Goal: Transaction & Acquisition: Book appointment/travel/reservation

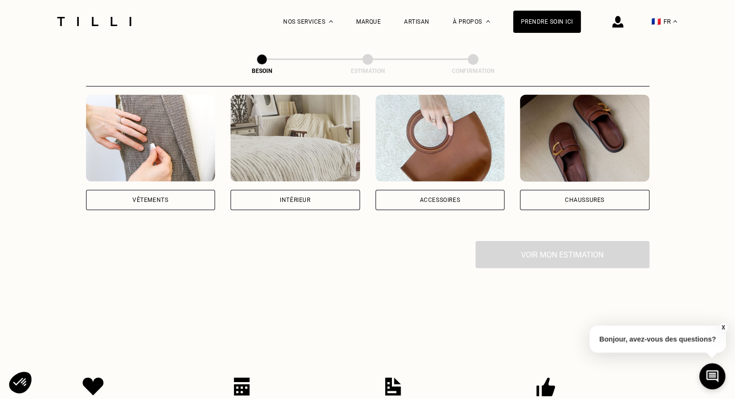
click at [169, 193] on div "Vêtements" at bounding box center [150, 200] width 129 height 20
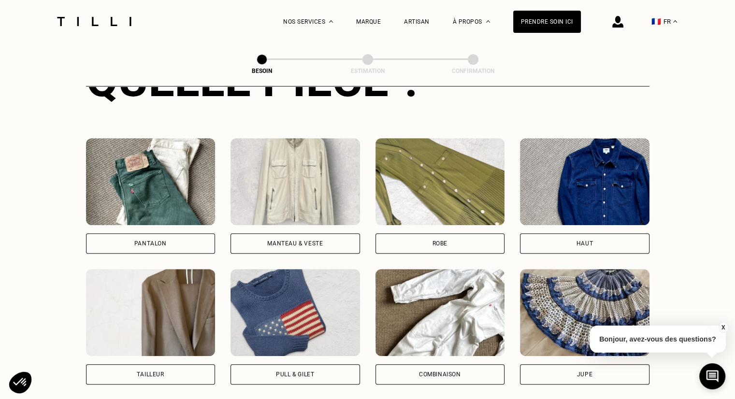
scroll to position [412, 0]
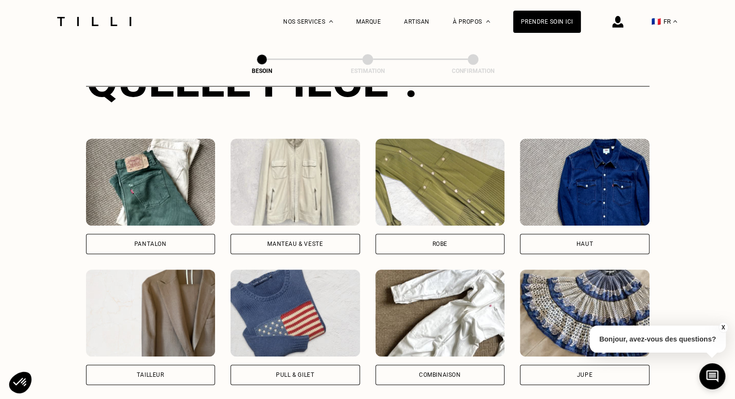
click at [161, 238] on div "Pantalon" at bounding box center [150, 244] width 129 height 20
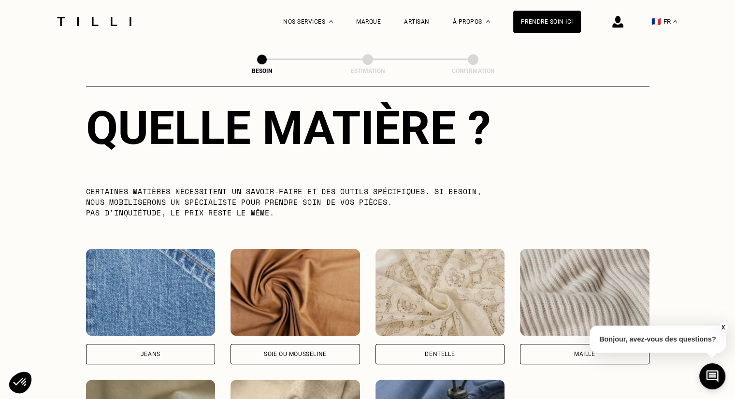
scroll to position [937, 0]
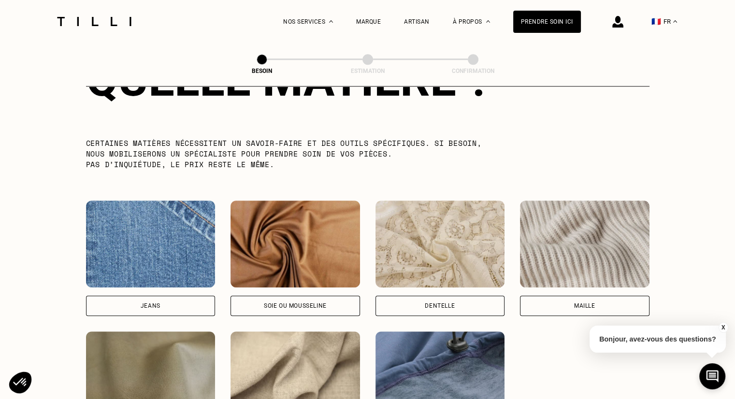
click at [183, 297] on div "Jeans" at bounding box center [150, 306] width 129 height 20
select select "FR"
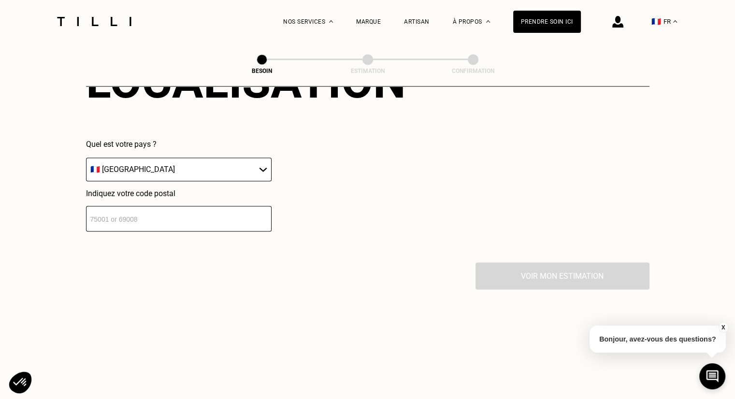
scroll to position [1394, 0]
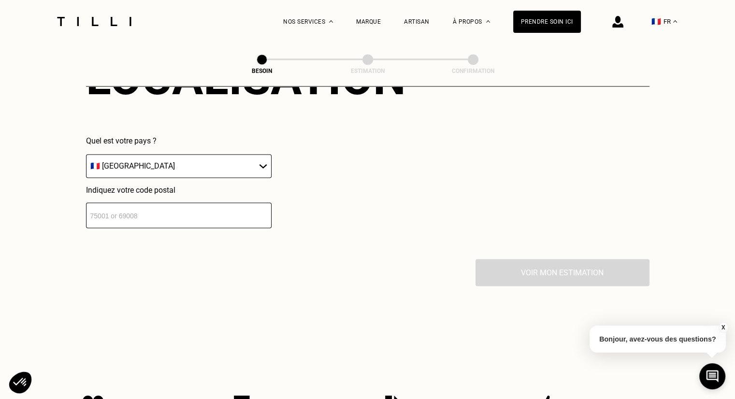
click at [285, 154] on div "Quel est votre pays ? 🇩🇪 [GEOGRAPHIC_DATA] 🇦🇹 [GEOGRAPHIC_DATA] 🇧🇪 [GEOGRAPHIC_…" at bounding box center [246, 182] width 320 height 92
click at [267, 163] on select "🇩🇪 [GEOGRAPHIC_DATA] 🇦🇹 [GEOGRAPHIC_DATA] 🇧🇪 [GEOGRAPHIC_DATA] 🇧🇬 Bulgarie 🇨🇾 C…" at bounding box center [179, 166] width 186 height 24
click at [377, 177] on div "Quel est votre pays ? 🇩🇪 [GEOGRAPHIC_DATA] 🇦🇹 [GEOGRAPHIC_DATA] 🇧🇪 [GEOGRAPHIC_…" at bounding box center [246, 182] width 320 height 92
click at [236, 202] on input "number" at bounding box center [179, 215] width 186 height 26
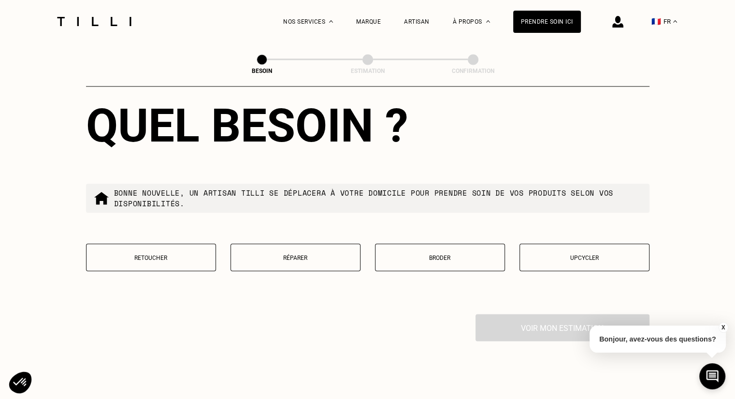
scroll to position [1586, 0]
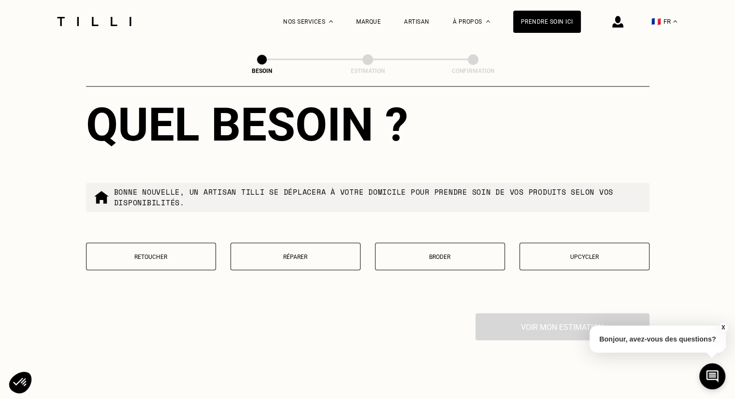
type input "69100"
click at [313, 253] on p "Réparer" at bounding box center [295, 256] width 119 height 7
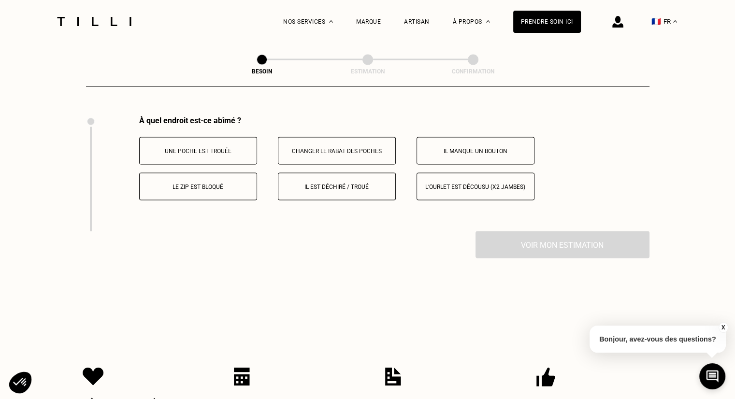
scroll to position [1786, 0]
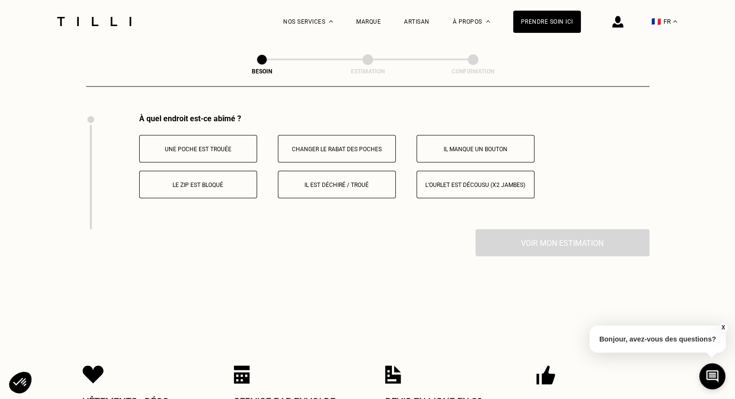
click at [360, 181] on p "Il est déchiré / troué" at bounding box center [336, 184] width 107 height 7
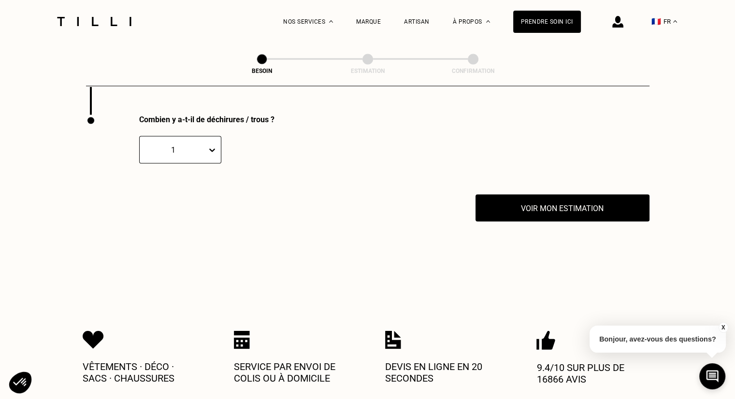
scroll to position [1901, 0]
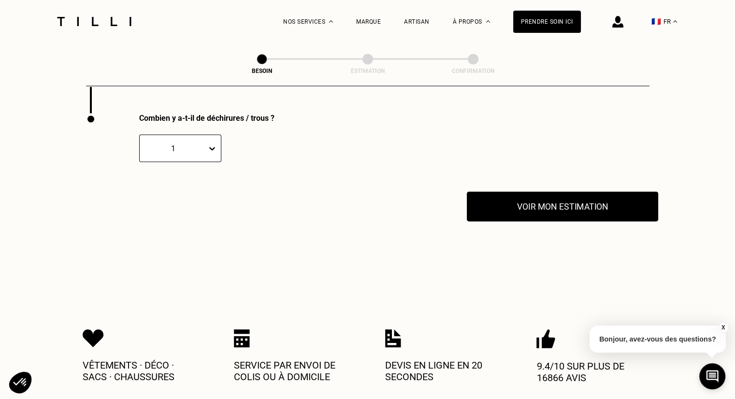
click at [528, 194] on button "Voir mon estimation" at bounding box center [562, 207] width 191 height 30
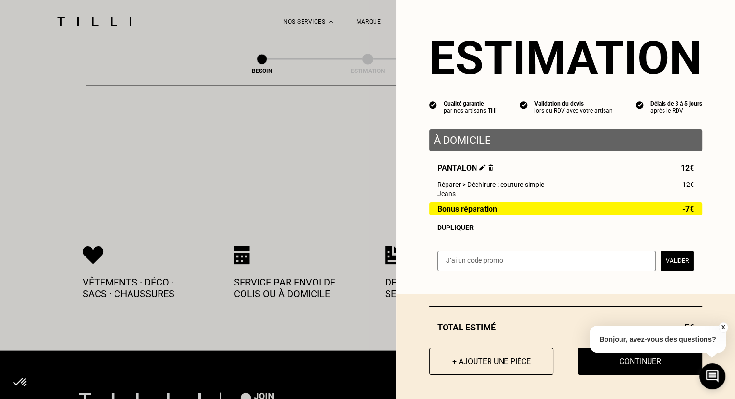
scroll to position [1998, 0]
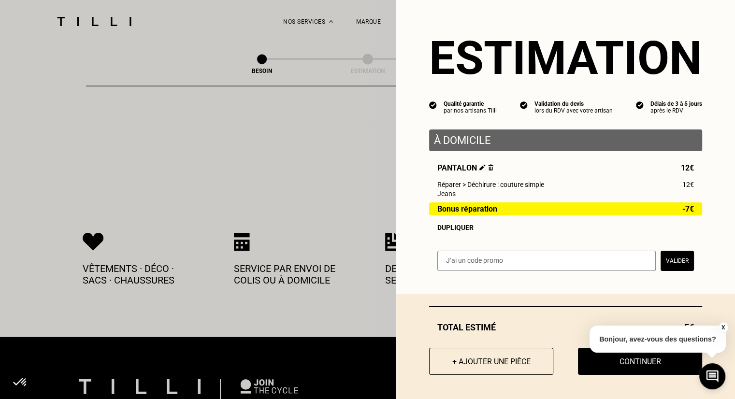
click at [474, 136] on p "À domicile" at bounding box center [565, 140] width 263 height 12
click at [475, 351] on button "+ Ajouter une pièce" at bounding box center [491, 361] width 137 height 30
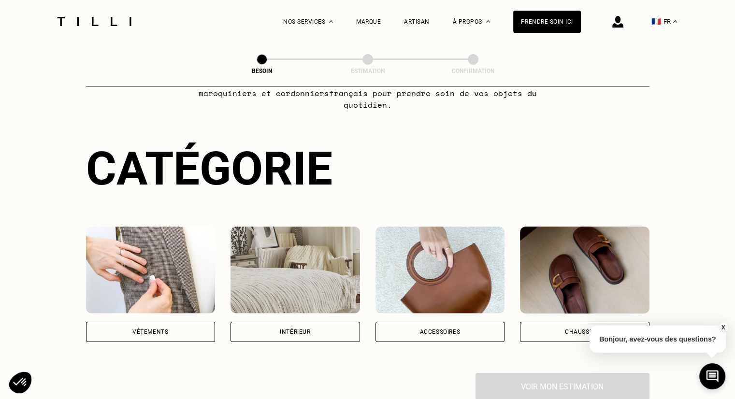
scroll to position [145, 0]
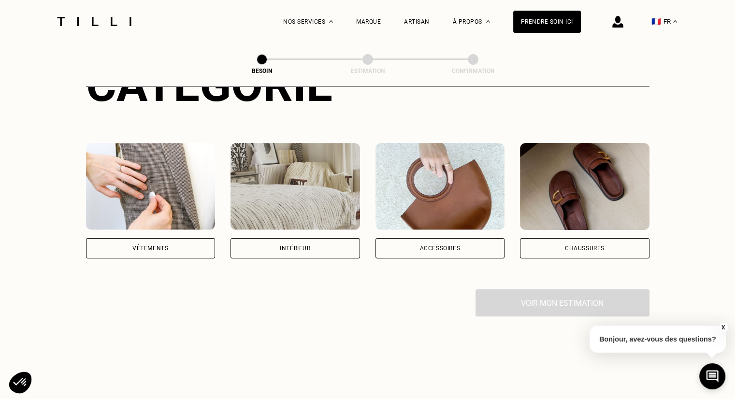
click at [186, 238] on div "Vêtements" at bounding box center [150, 248] width 129 height 20
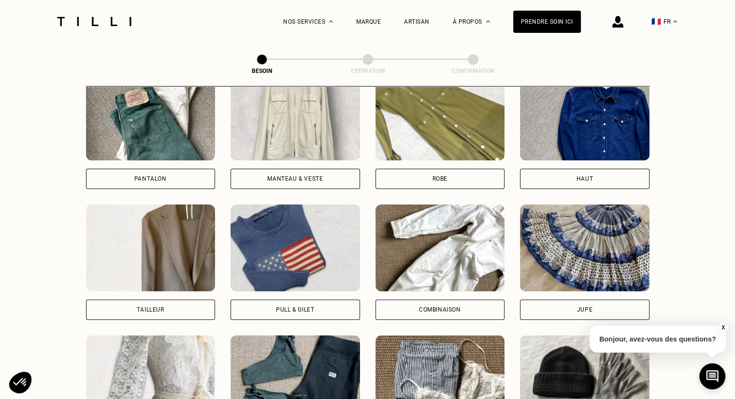
scroll to position [460, 0]
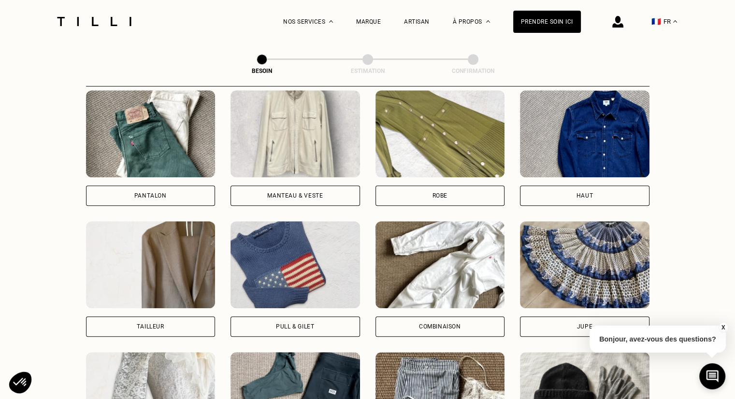
click at [307, 324] on div "Pull & gilet" at bounding box center [295, 327] width 38 height 6
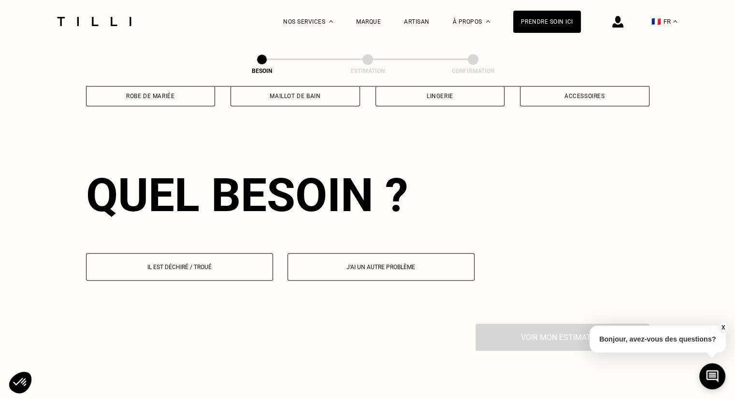
scroll to position [840, 0]
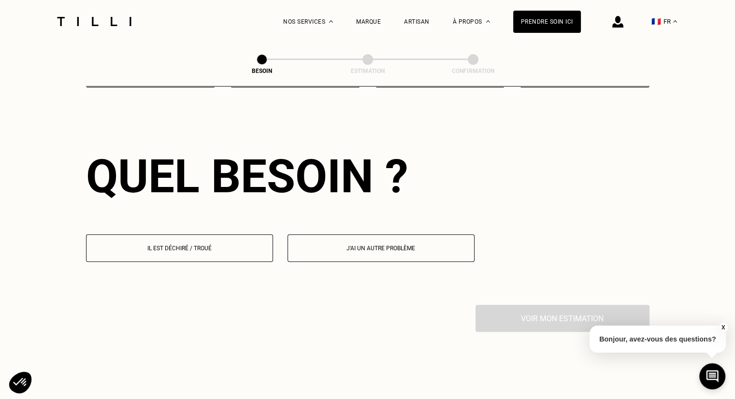
click at [232, 245] on p "Il est déchiré / troué" at bounding box center [179, 248] width 176 height 7
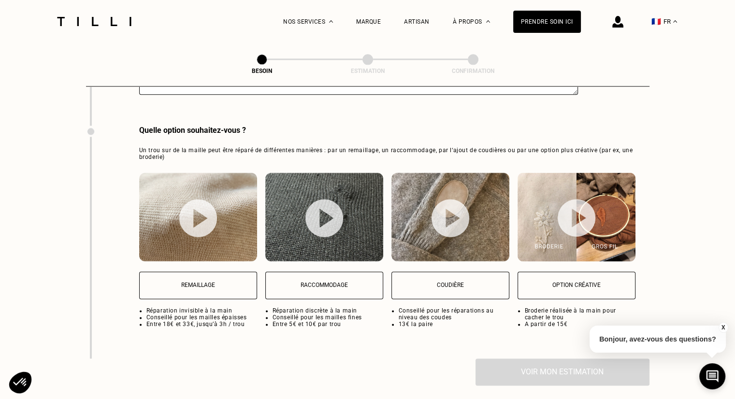
scroll to position [1221, 0]
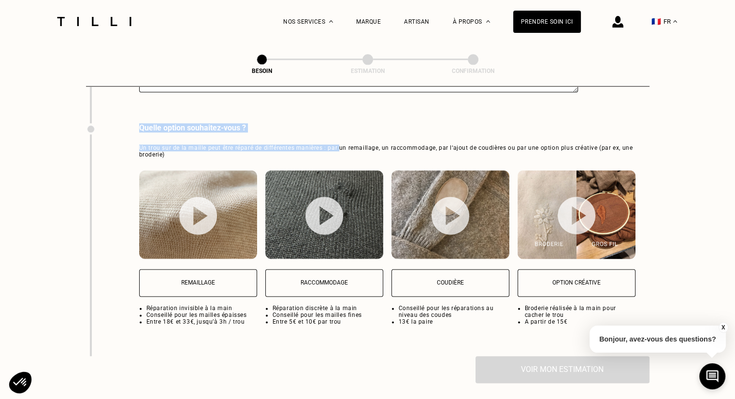
drag, startPoint x: 339, startPoint y: 142, endPoint x: 485, endPoint y: 104, distance: 151.0
click at [479, 111] on div "Pouvez-vous nous indiquer les endroits des déchirures / trous ?" at bounding box center [332, 63] width 492 height 120
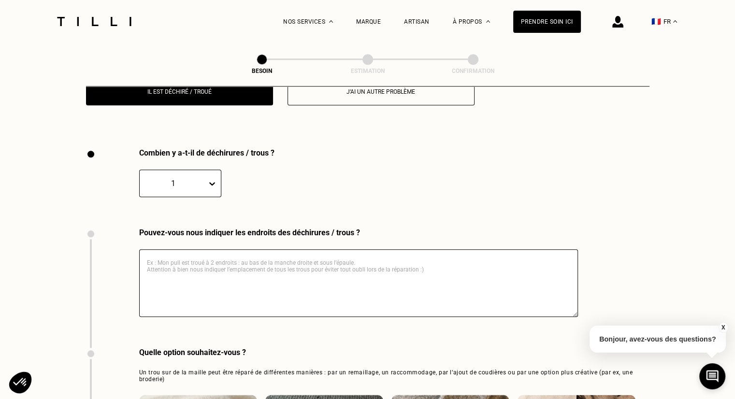
scroll to position [980, 0]
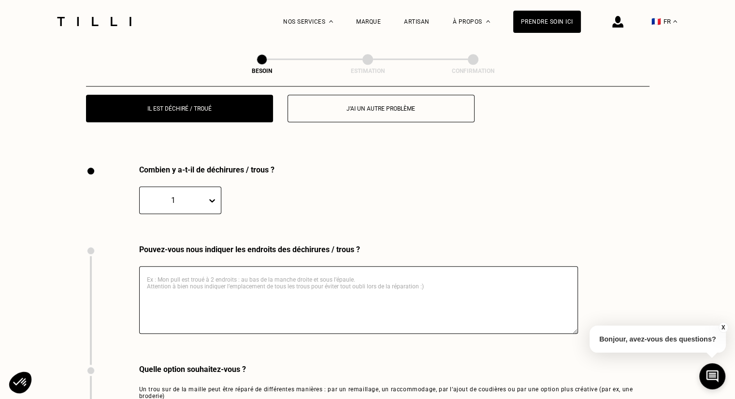
click at [271, 266] on textarea at bounding box center [358, 300] width 439 height 68
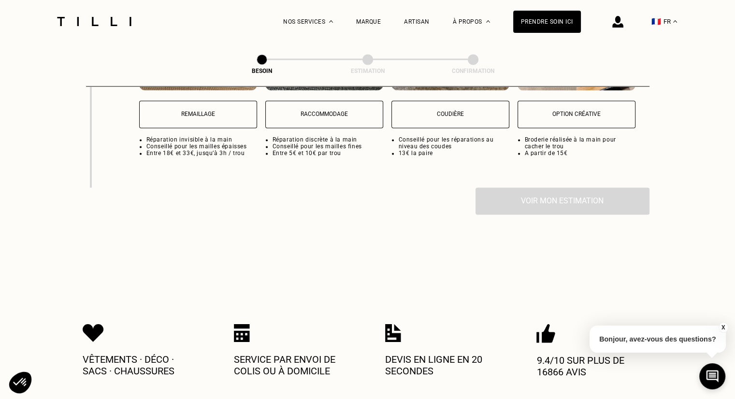
scroll to position [1270, 0]
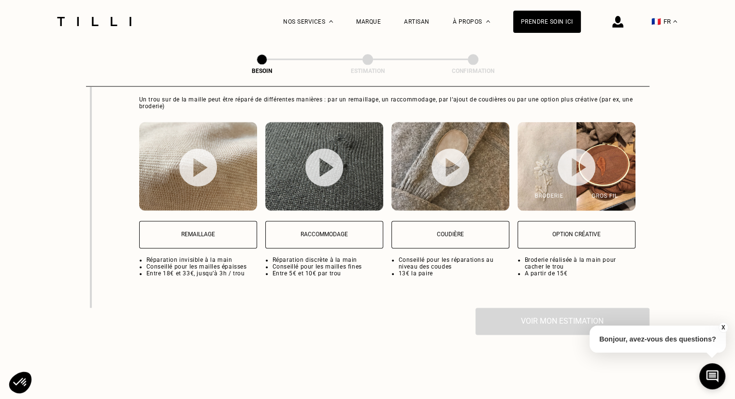
type textarea "Mon pull est légèrement décousus au niveau de la couture sous l'aisselle gauche."
click at [310, 231] on button "Raccommodage" at bounding box center [324, 235] width 118 height 28
select select "FR"
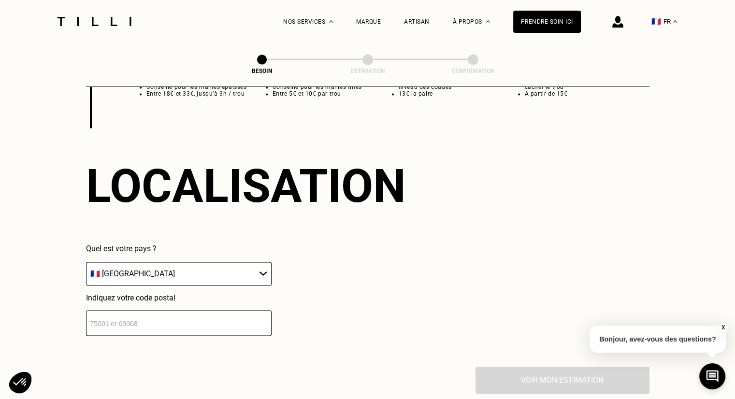
scroll to position [1462, 0]
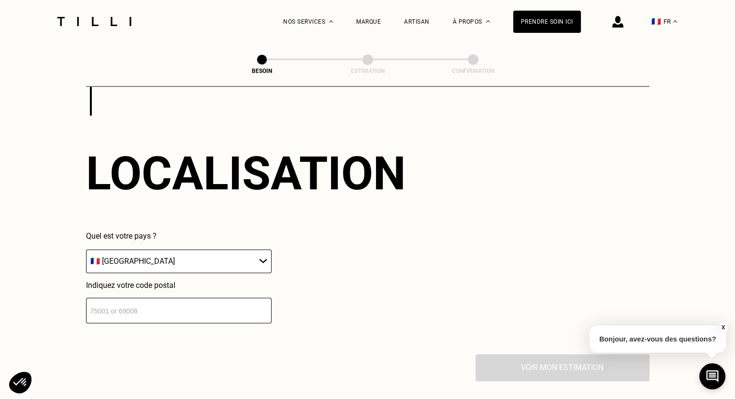
drag, startPoint x: 209, startPoint y: 306, endPoint x: 226, endPoint y: 293, distance: 20.7
click at [211, 305] on input "number" at bounding box center [179, 311] width 186 height 26
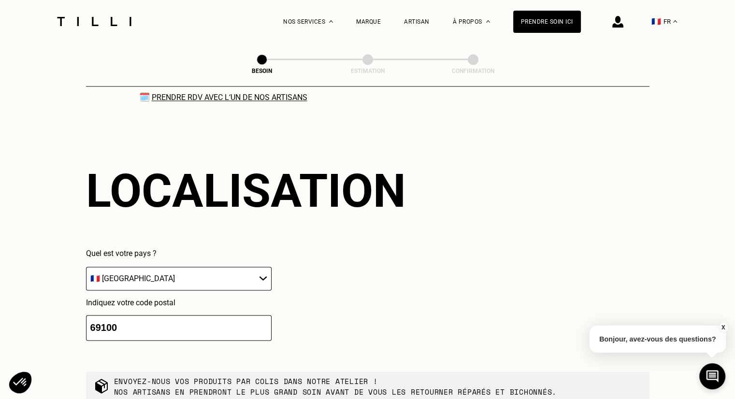
scroll to position [1607, 0]
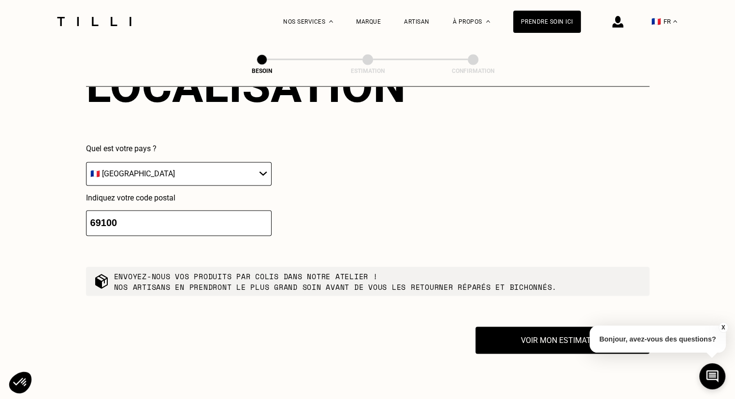
type input "69100"
drag, startPoint x: 236, startPoint y: 268, endPoint x: 331, endPoint y: 270, distance: 95.2
click at [317, 271] on p "Envoyez-nous vos produits par colis dans notre atelier ! Nos artisans en prendr…" at bounding box center [335, 281] width 443 height 21
click at [387, 254] on div "Localisation Quel est votre pays ? 🇩🇪 [GEOGRAPHIC_DATA] 🇦🇹 [GEOGRAPHIC_DATA] 🇧🇪…" at bounding box center [367, 147] width 563 height 239
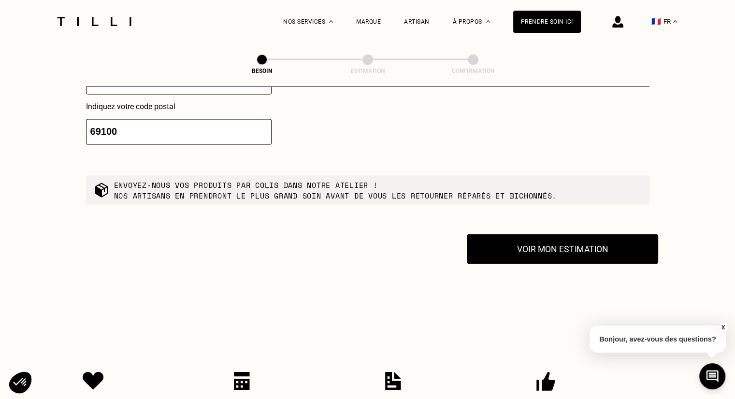
scroll to position [1704, 0]
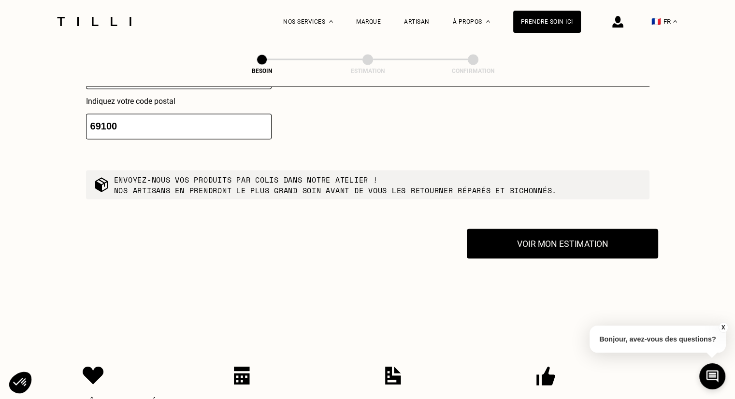
click at [560, 242] on button "Voir mon estimation" at bounding box center [562, 243] width 191 height 30
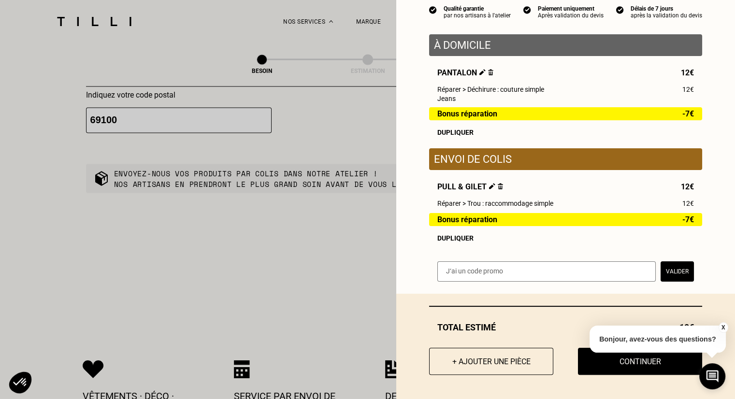
scroll to position [1800, 0]
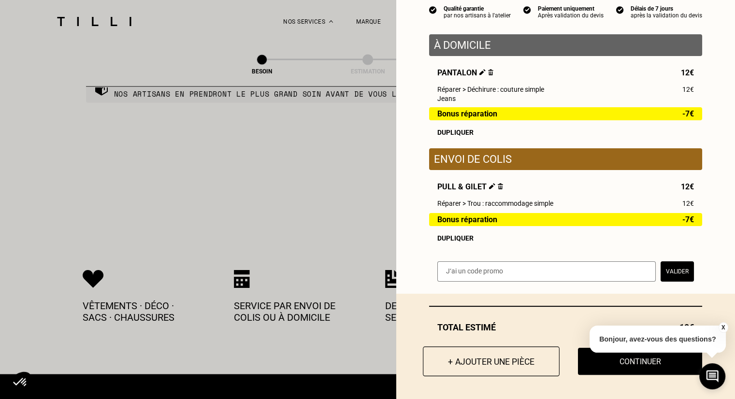
click at [487, 361] on button "+ Ajouter une pièce" at bounding box center [491, 361] width 137 height 30
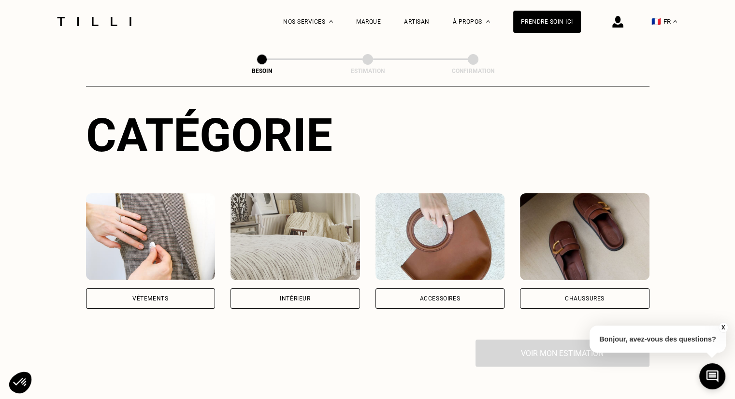
scroll to position [97, 0]
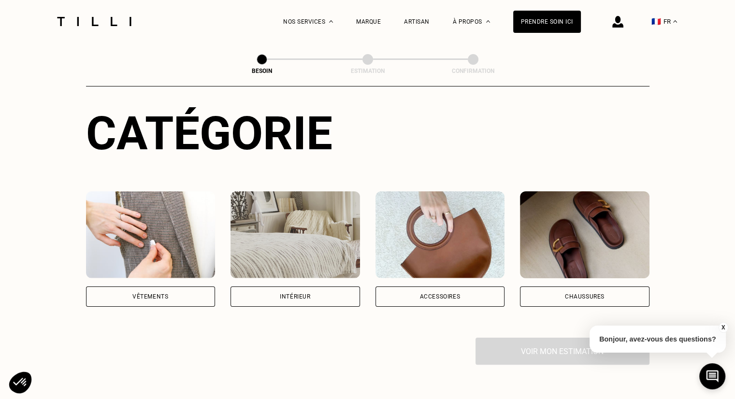
drag, startPoint x: 145, startPoint y: 294, endPoint x: 145, endPoint y: 288, distance: 5.8
click at [143, 290] on div "Vêtements" at bounding box center [150, 296] width 129 height 20
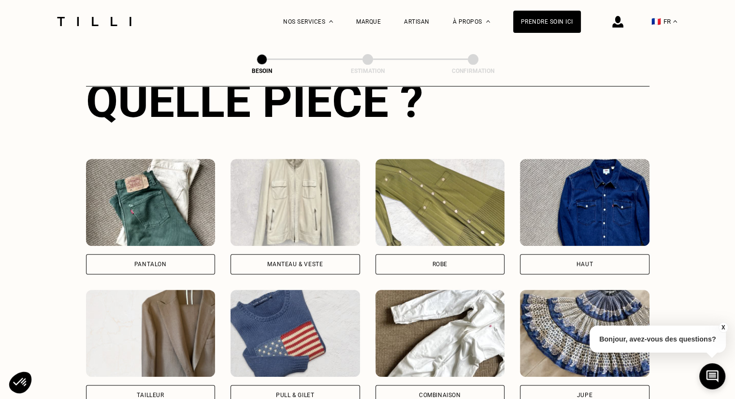
scroll to position [449, 0]
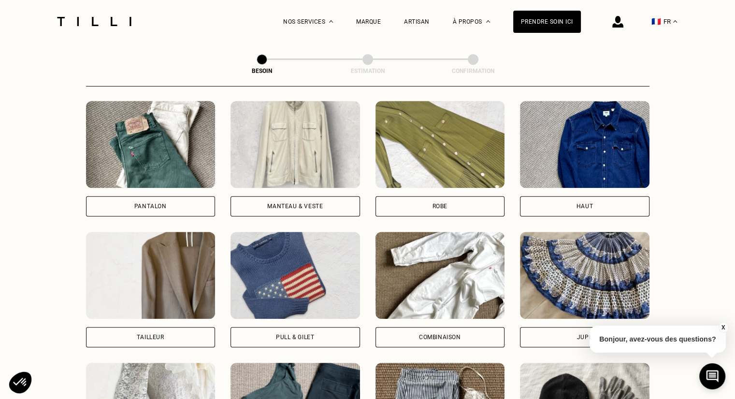
click at [184, 196] on div "Pantalon" at bounding box center [150, 206] width 129 height 20
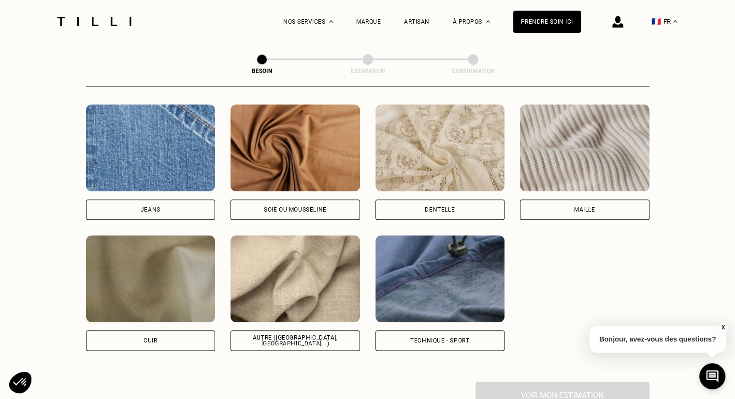
scroll to position [1033, 0]
click at [289, 334] on div "Autre ([GEOGRAPHIC_DATA], [GEOGRAPHIC_DATA]...)" at bounding box center [295, 340] width 113 height 12
select select "FR"
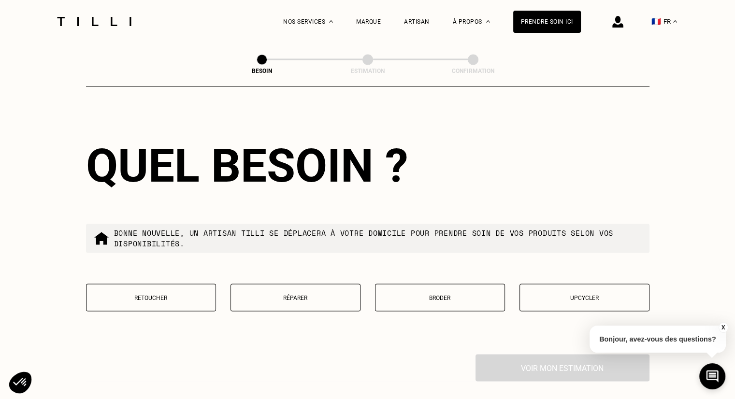
scroll to position [1636, 0]
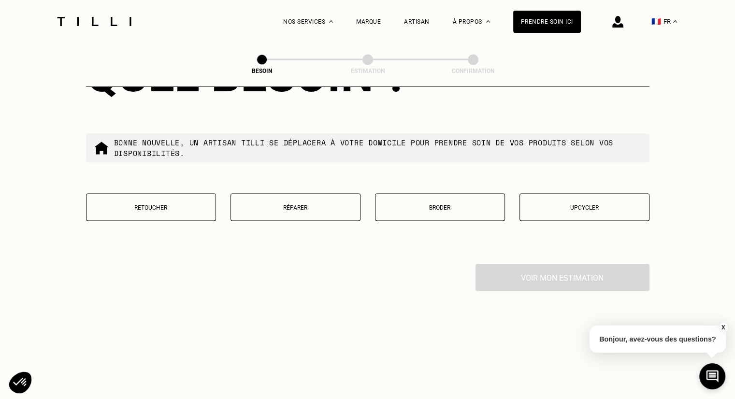
click at [205, 207] on button "Retoucher" at bounding box center [151, 207] width 130 height 28
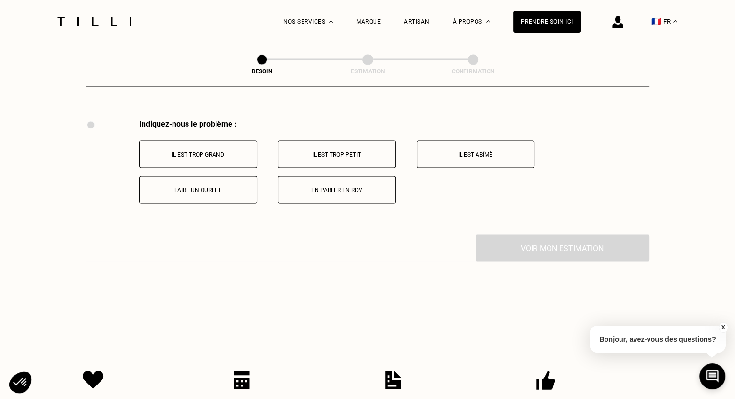
scroll to position [1786, 0]
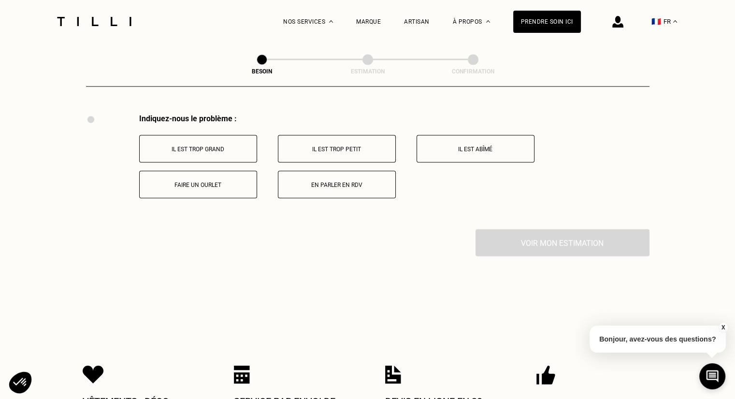
click at [239, 181] on p "Faire un ourlet" at bounding box center [197, 184] width 107 height 7
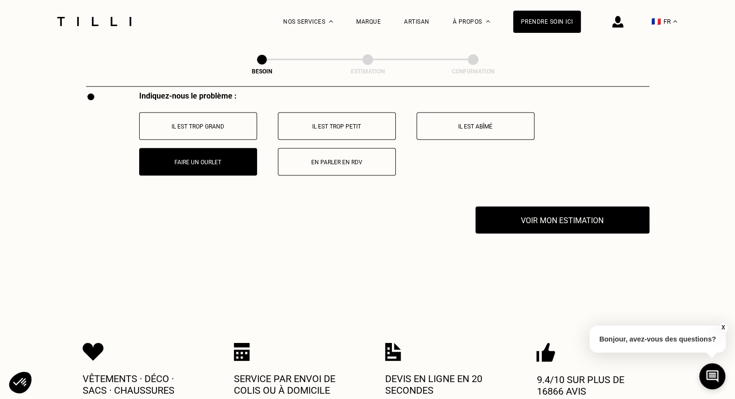
scroll to position [1805, 0]
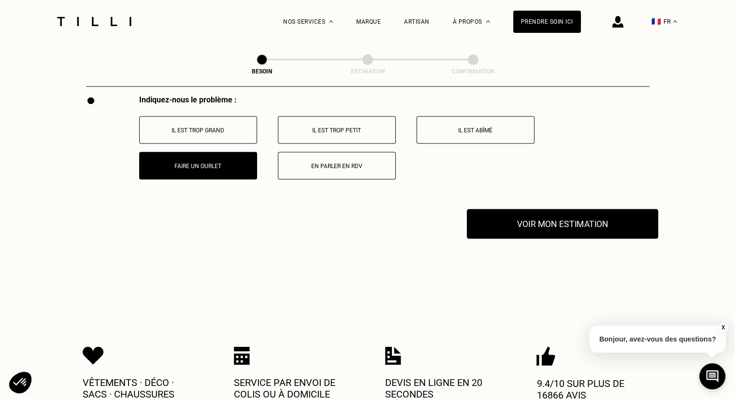
click at [592, 214] on button "Voir mon estimation" at bounding box center [562, 224] width 191 height 30
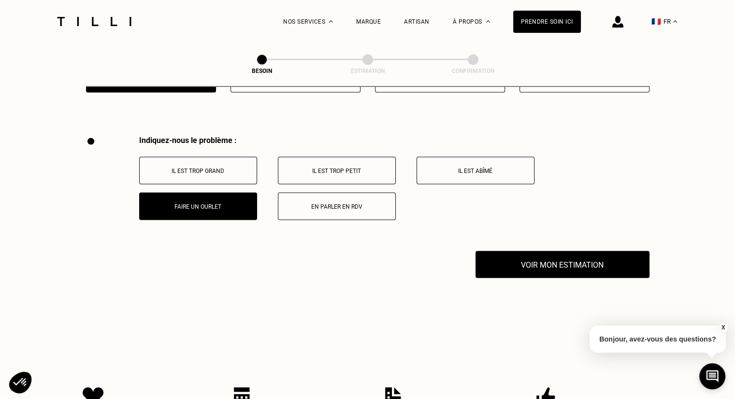
scroll to position [1708, 0]
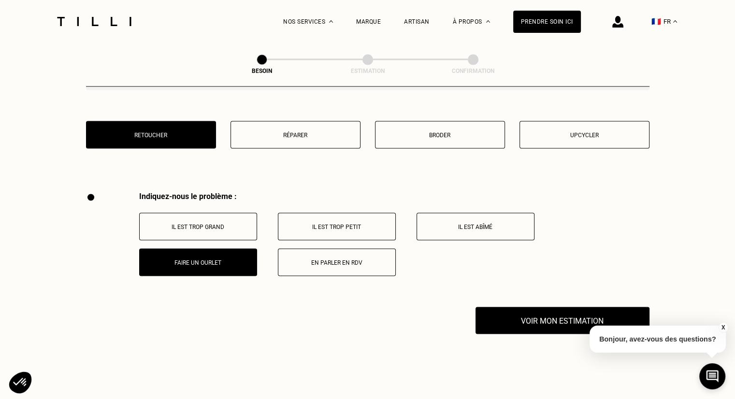
click at [302, 124] on button "Réparer" at bounding box center [295, 135] width 130 height 28
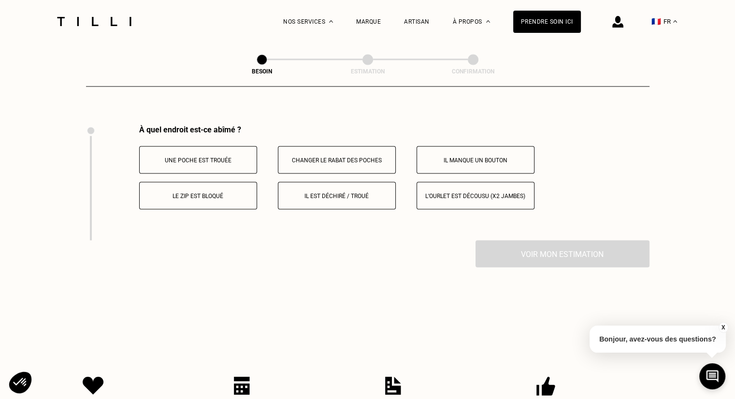
scroll to position [1786, 0]
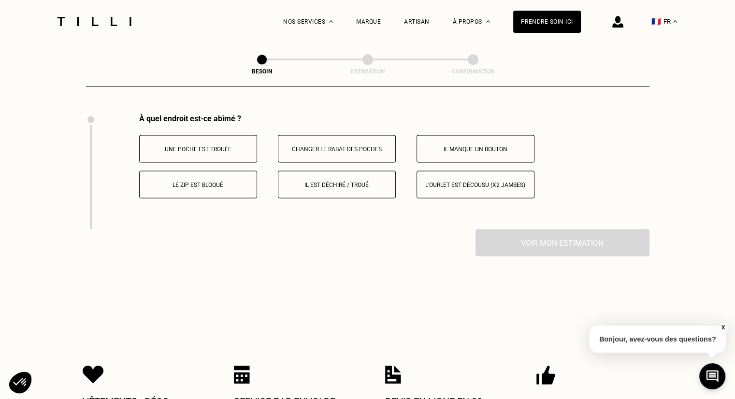
click at [462, 172] on button "L‘ourlet est décousu (x2 jambes)" at bounding box center [475, 185] width 118 height 28
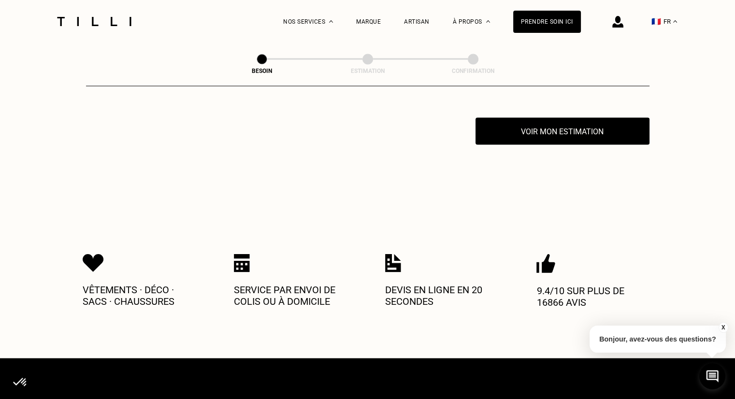
scroll to position [1901, 0]
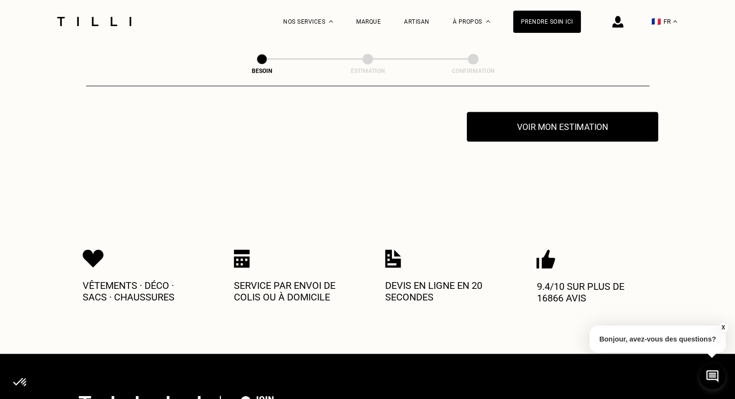
click at [520, 120] on button "Voir mon estimation" at bounding box center [562, 127] width 191 height 30
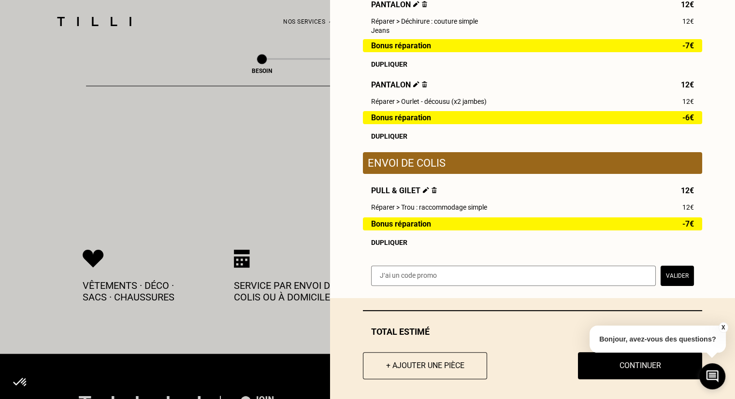
scroll to position [174, 0]
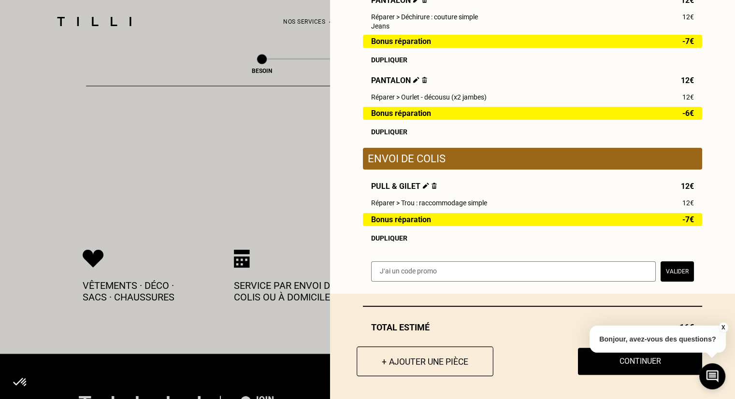
click at [454, 368] on button "+ Ajouter une pièce" at bounding box center [425, 361] width 137 height 30
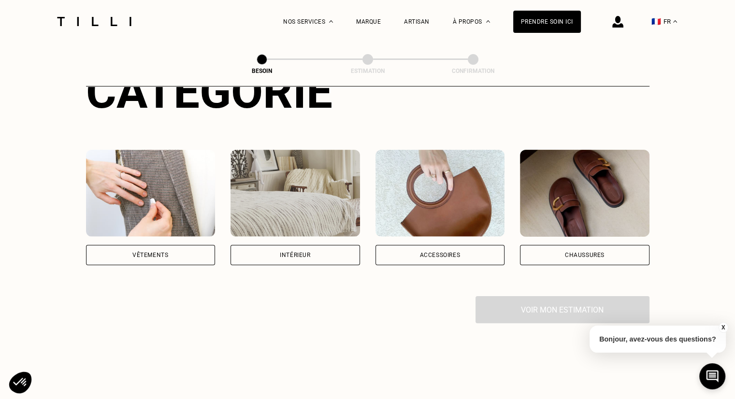
scroll to position [145, 0]
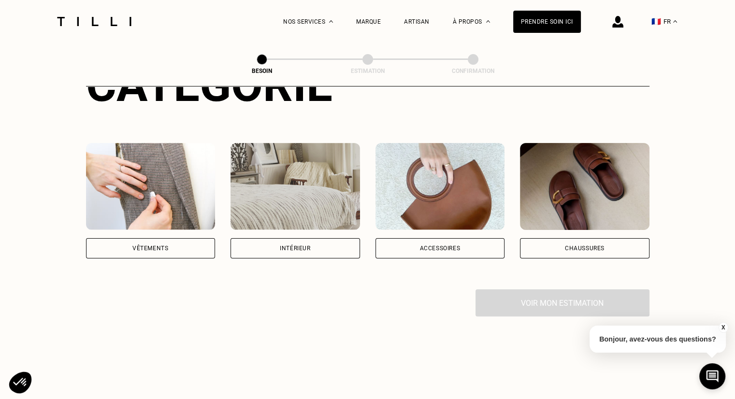
click at [457, 244] on div "Accessoires" at bounding box center [439, 248] width 129 height 20
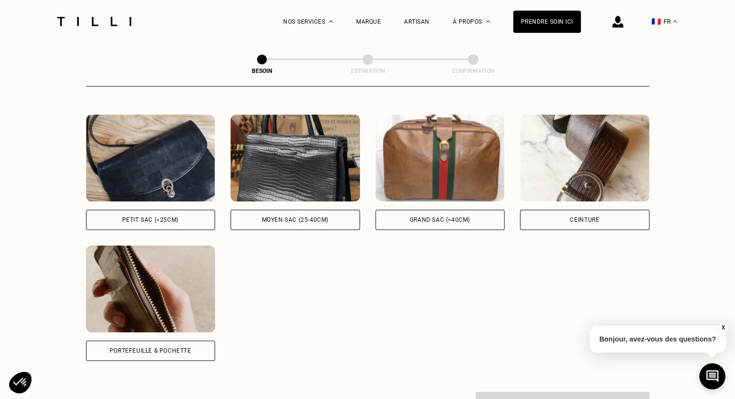
scroll to position [460, 0]
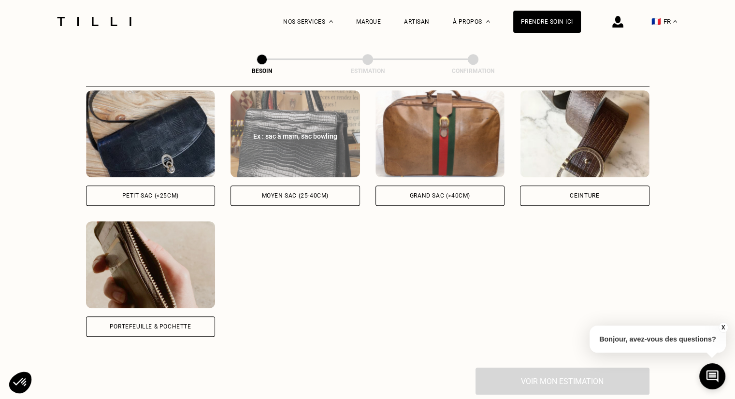
click at [309, 190] on div "Moyen sac (25-40cm)" at bounding box center [294, 196] width 129 height 20
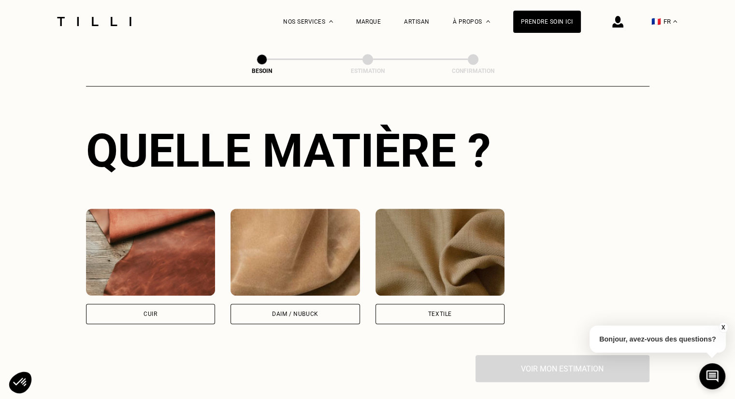
scroll to position [757, 0]
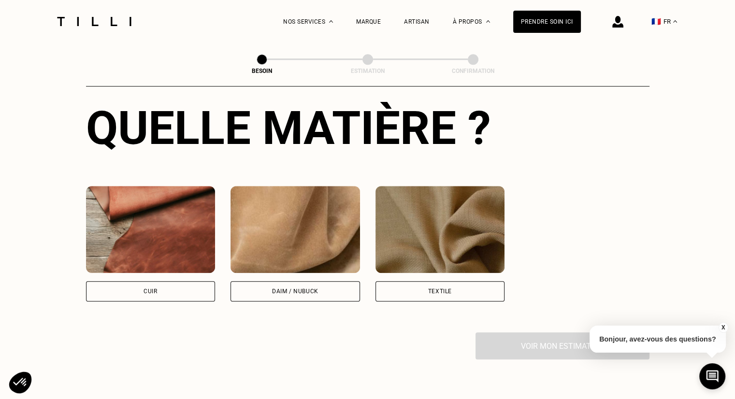
drag, startPoint x: 145, startPoint y: 279, endPoint x: 145, endPoint y: 288, distance: 9.2
click at [145, 288] on div "Cuir" at bounding box center [150, 291] width 14 height 6
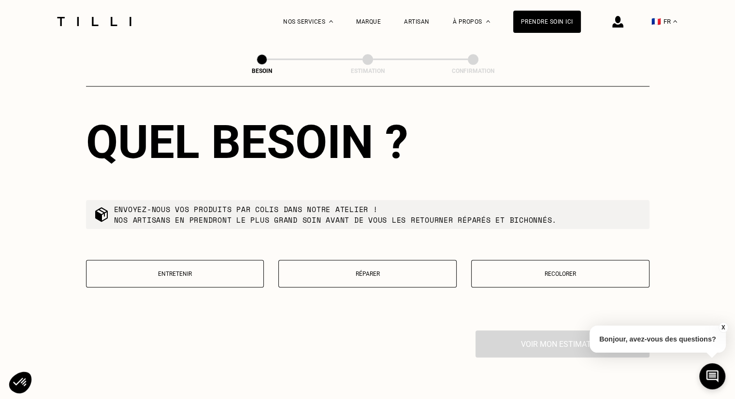
scroll to position [1021, 0]
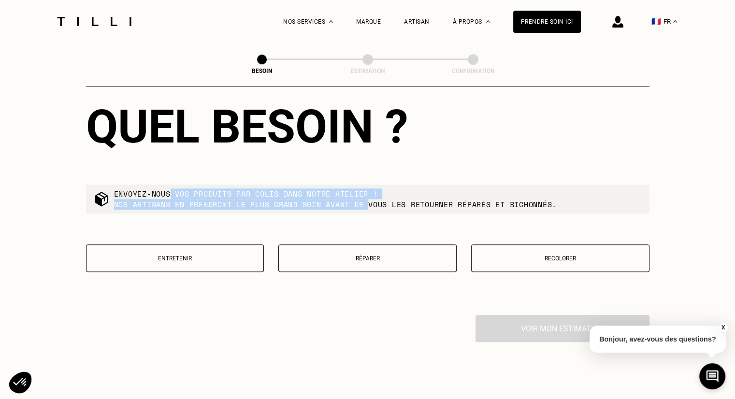
drag, startPoint x: 366, startPoint y: 210, endPoint x: 371, endPoint y: 211, distance: 4.9
click at [371, 211] on div "Quel besoin ? Envoyez-nous vos produits par colis dans notre atelier ! Nos arti…" at bounding box center [367, 192] width 563 height 246
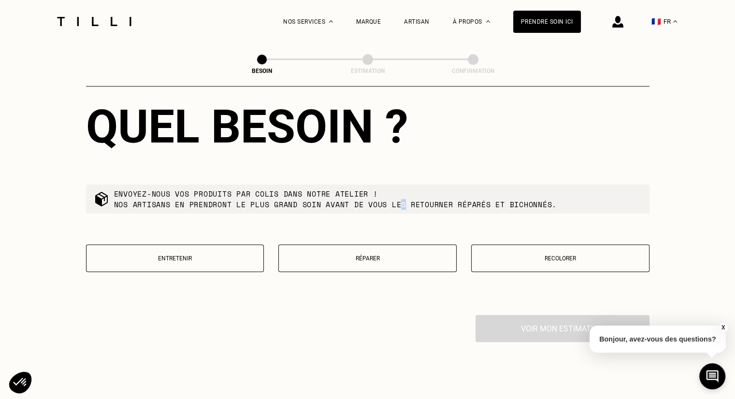
click at [410, 209] on div "Quel besoin ? Envoyez-nous vos produits par colis dans notre atelier ! Nos arti…" at bounding box center [367, 192] width 563 height 246
click at [591, 217] on div "Quel besoin ? Envoyez-nous vos produits par colis dans notre atelier ! Nos arti…" at bounding box center [367, 192] width 563 height 246
click at [180, 255] on p "Entretenir" at bounding box center [175, 258] width 168 height 7
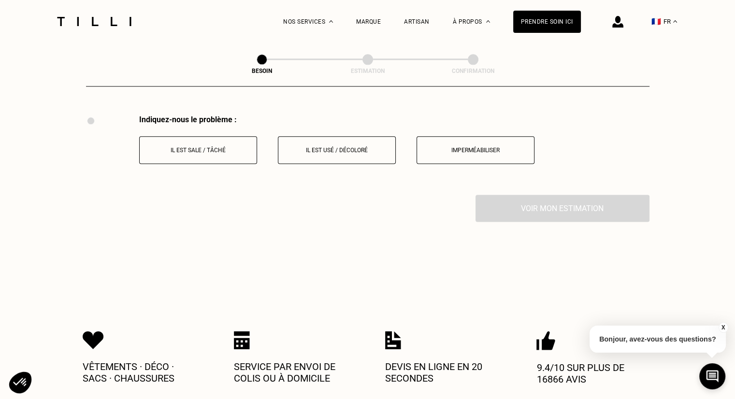
scroll to position [1173, 0]
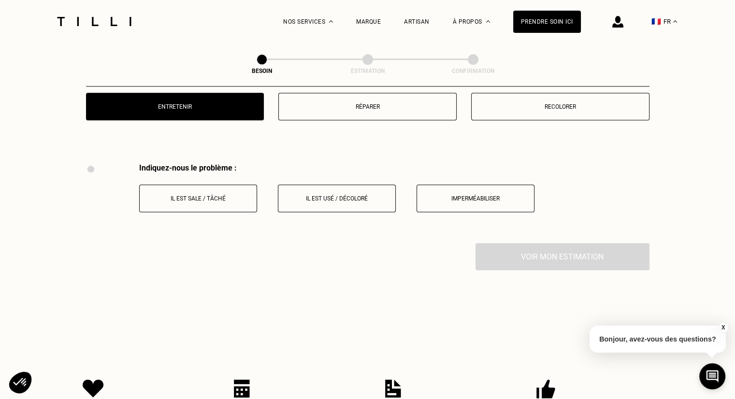
click at [374, 103] on p "Réparer" at bounding box center [368, 106] width 168 height 7
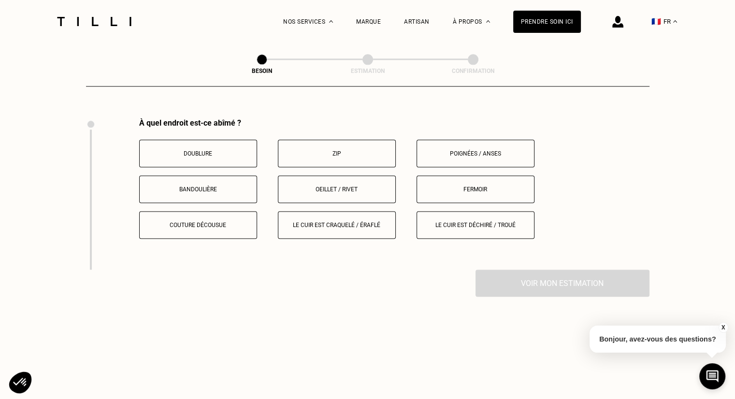
scroll to position [1221, 0]
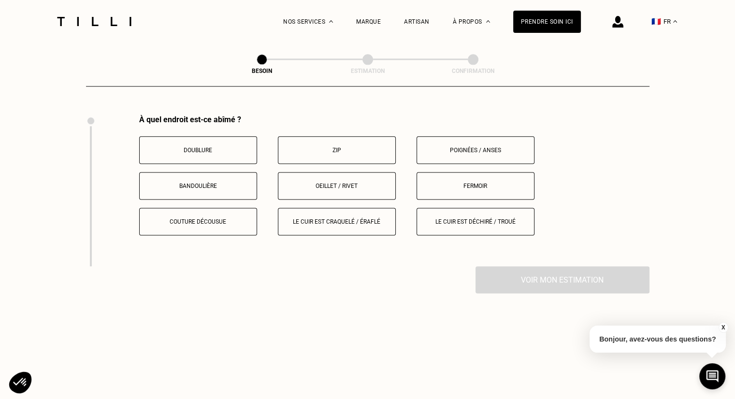
click at [332, 185] on button "Oeillet / rivet" at bounding box center [337, 186] width 118 height 28
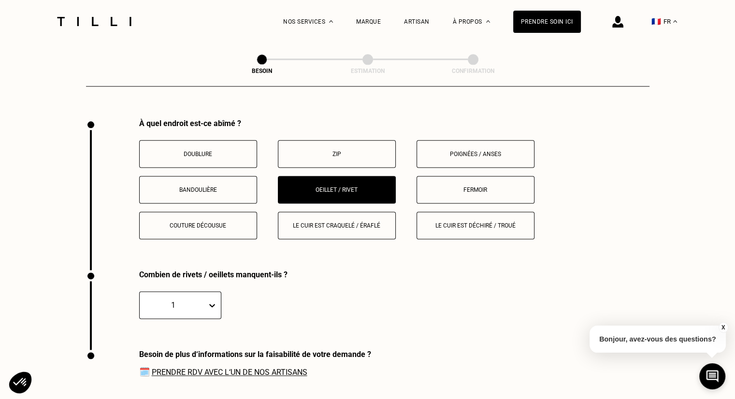
scroll to position [1324, 0]
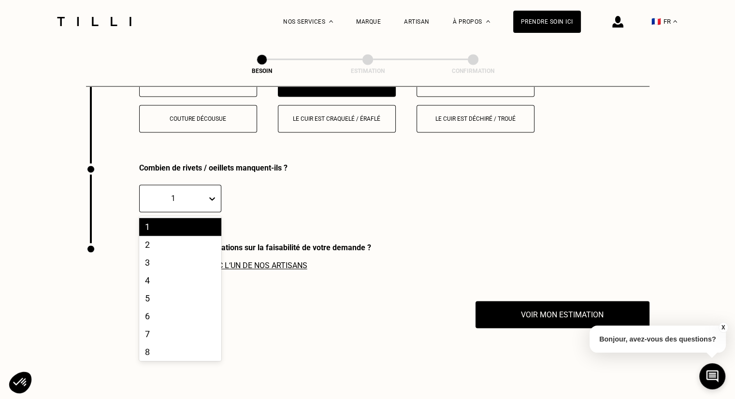
click at [194, 201] on div "1" at bounding box center [180, 199] width 82 height 28
click at [190, 223] on div "1" at bounding box center [180, 227] width 82 height 18
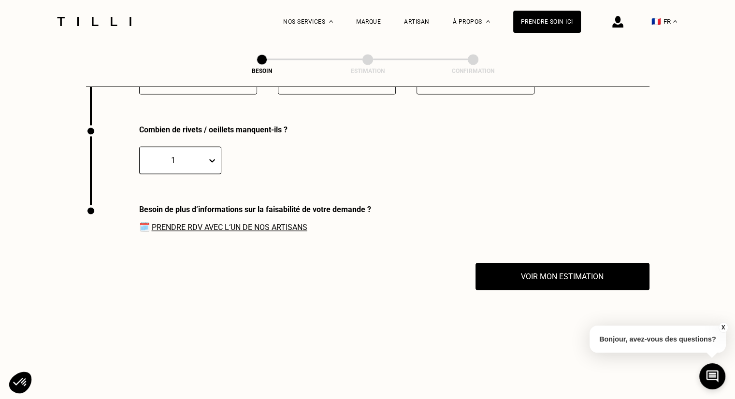
scroll to position [1421, 0]
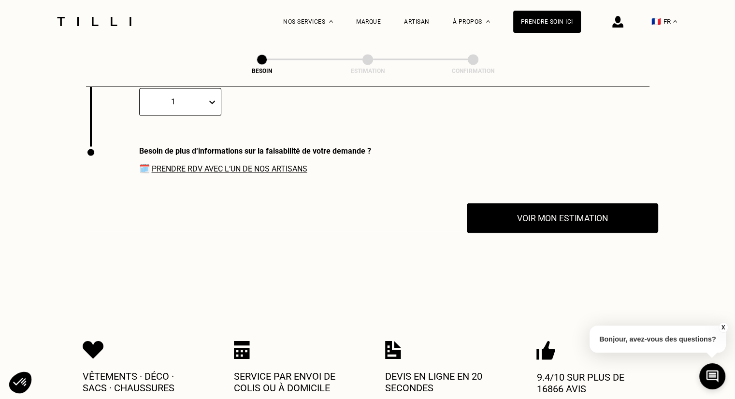
click at [555, 217] on button "Voir mon estimation" at bounding box center [562, 218] width 191 height 30
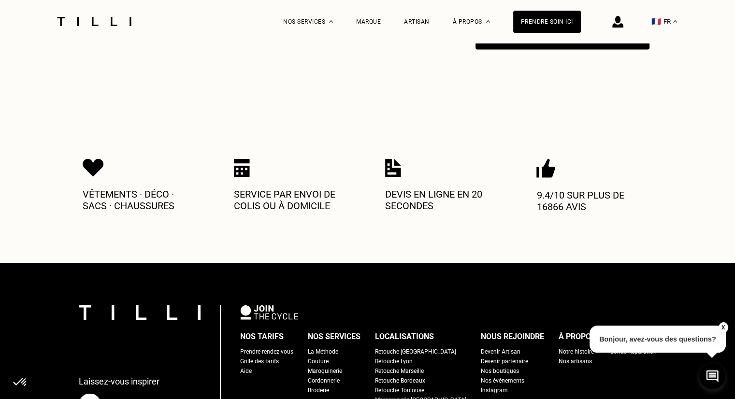
scroll to position [1517, 0]
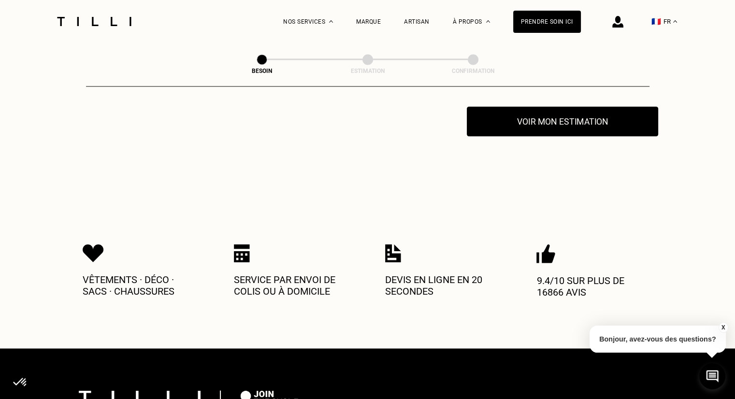
click at [555, 126] on button "Voir mon estimation" at bounding box center [562, 121] width 191 height 30
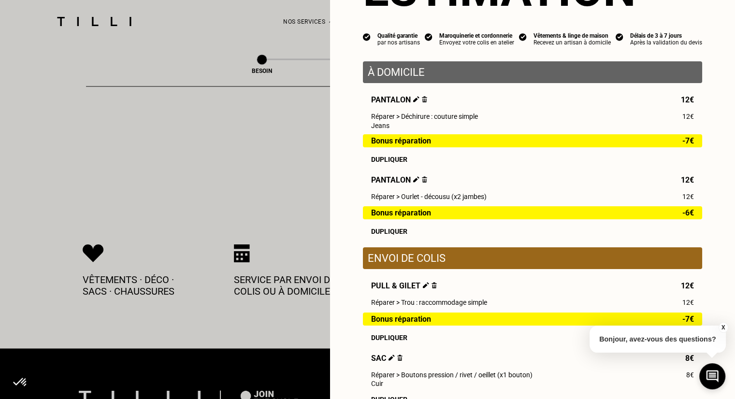
scroll to position [237, 0]
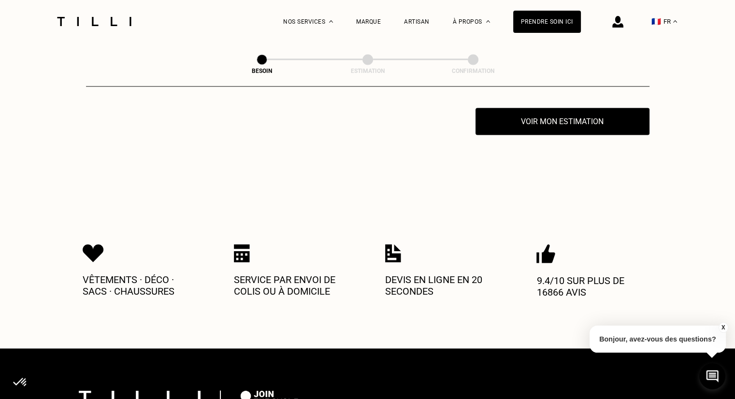
click at [724, 326] on button "X" at bounding box center [723, 327] width 10 height 11
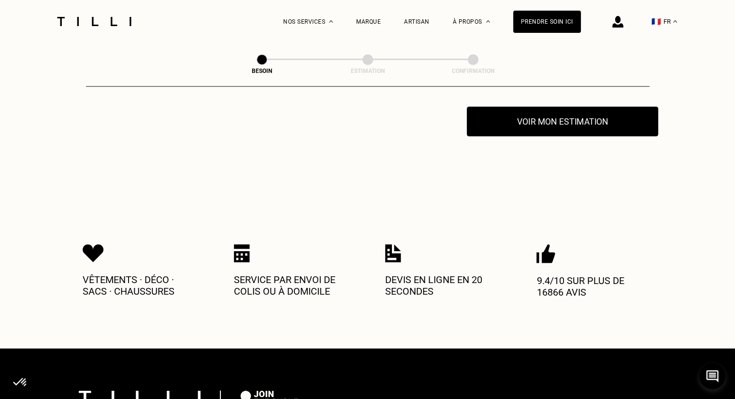
click at [576, 116] on button "Voir mon estimation" at bounding box center [562, 121] width 191 height 30
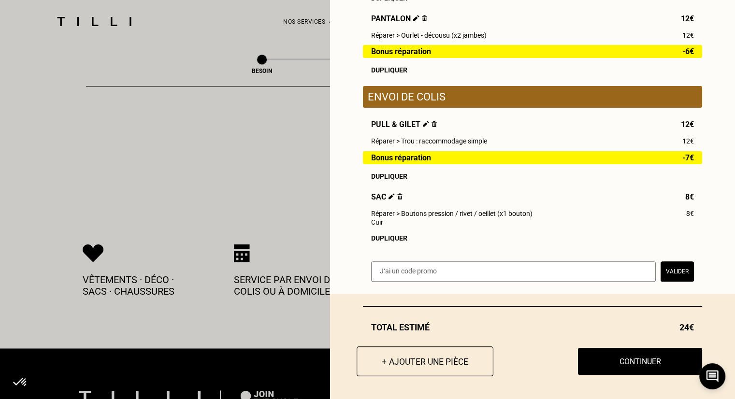
click at [393, 352] on button "+ Ajouter une pièce" at bounding box center [425, 361] width 137 height 30
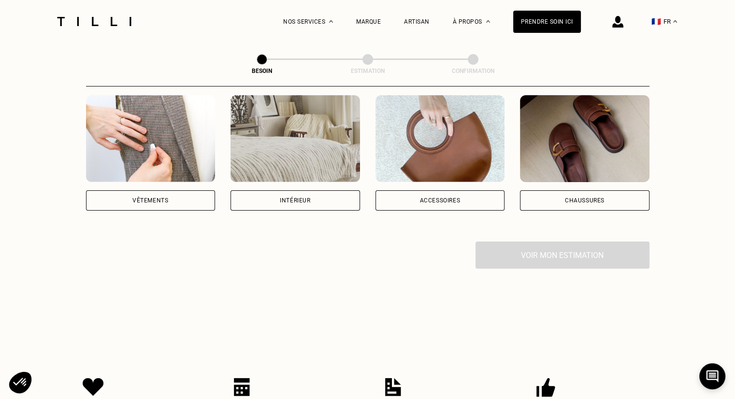
scroll to position [193, 0]
click at [555, 195] on div "Chaussures" at bounding box center [584, 200] width 129 height 20
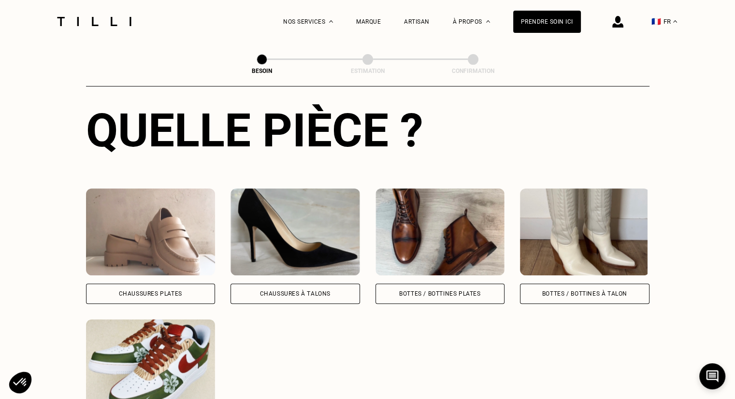
scroll to position [458, 0]
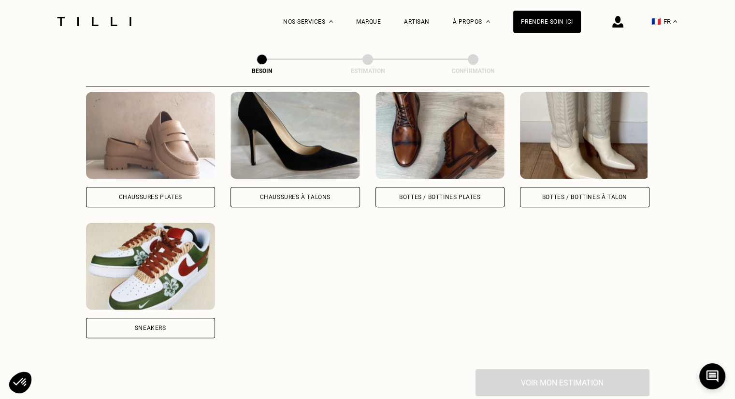
click at [154, 194] on div "Chaussures Plates" at bounding box center [150, 197] width 63 height 6
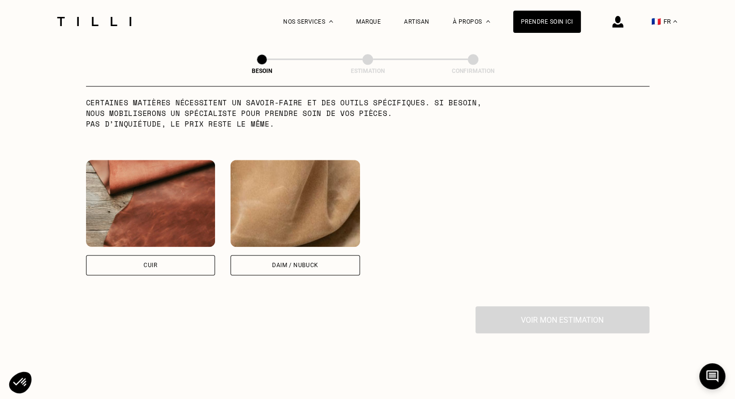
scroll to position [854, 0]
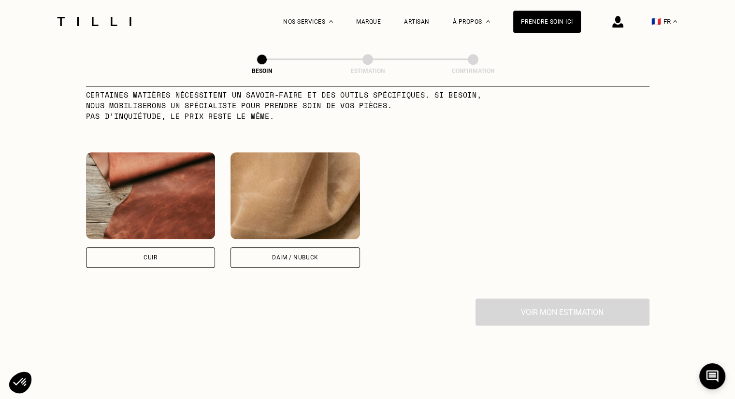
click at [191, 256] on div "Cuir" at bounding box center [150, 257] width 129 height 20
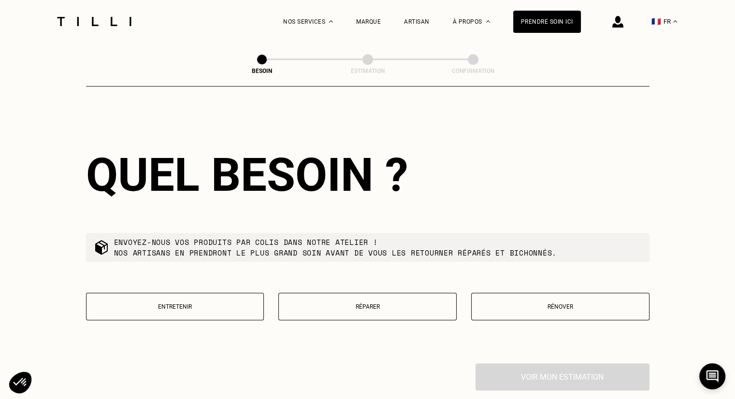
scroll to position [1036, 0]
click at [313, 303] on p "Réparer" at bounding box center [368, 306] width 168 height 7
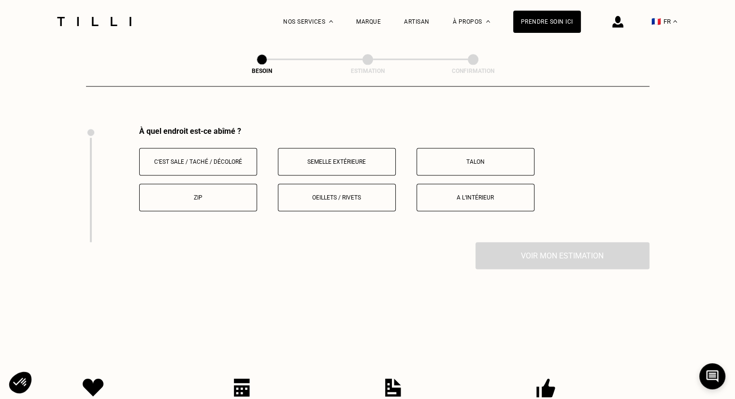
scroll to position [1284, 0]
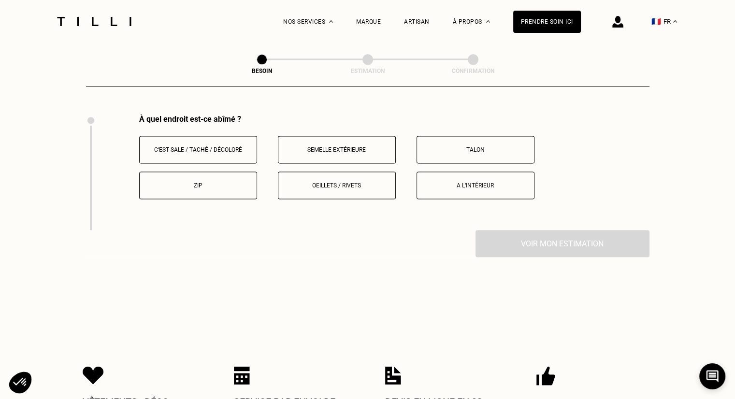
click at [332, 150] on button "Semelle extérieure" at bounding box center [337, 150] width 118 height 28
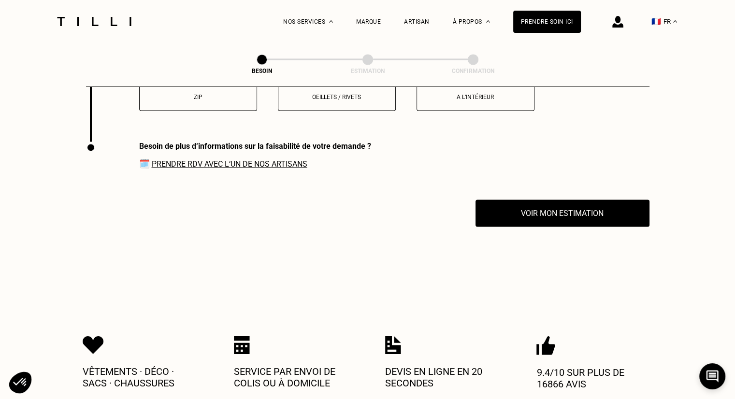
scroll to position [1400, 0]
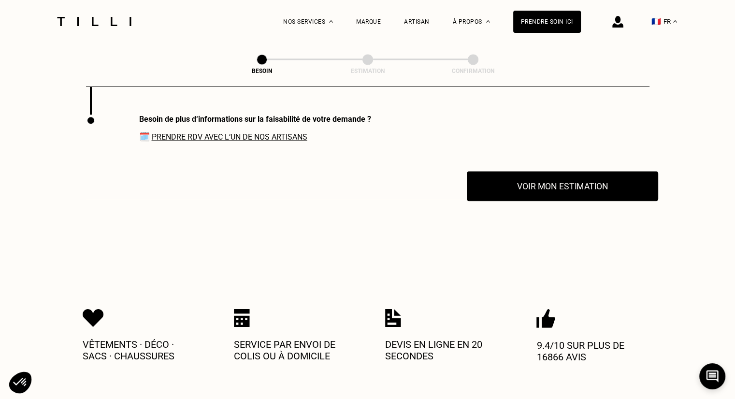
click at [559, 190] on button "Voir mon estimation" at bounding box center [562, 186] width 191 height 30
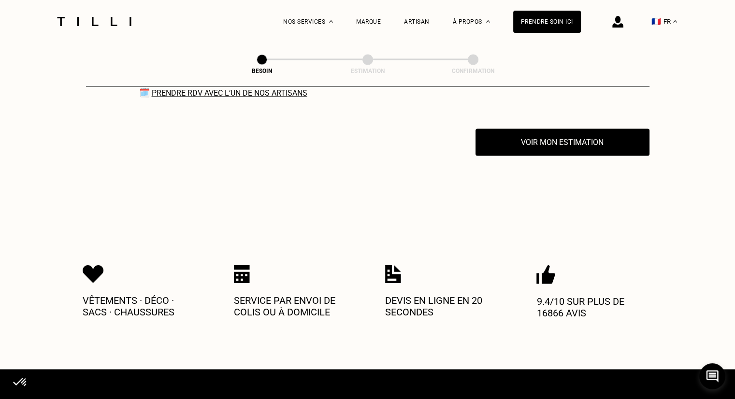
scroll to position [1448, 0]
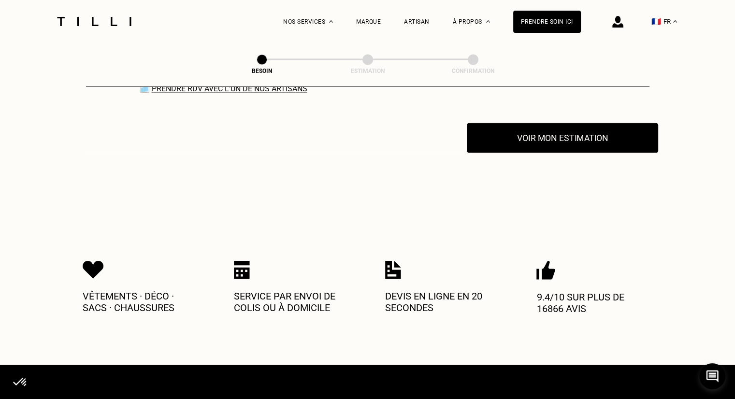
click at [567, 137] on button "Voir mon estimation" at bounding box center [562, 138] width 191 height 30
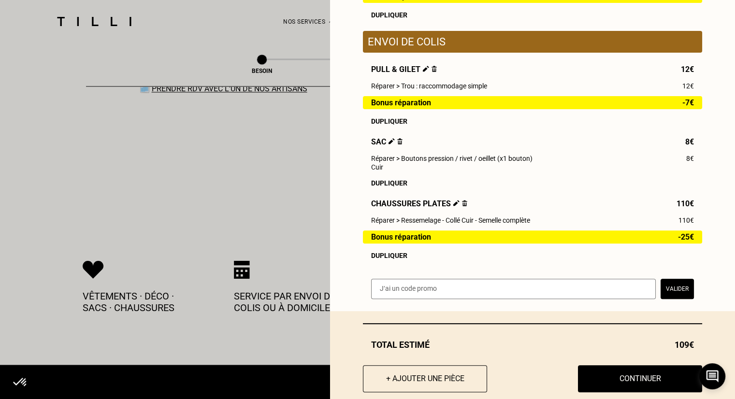
scroll to position [290, 0]
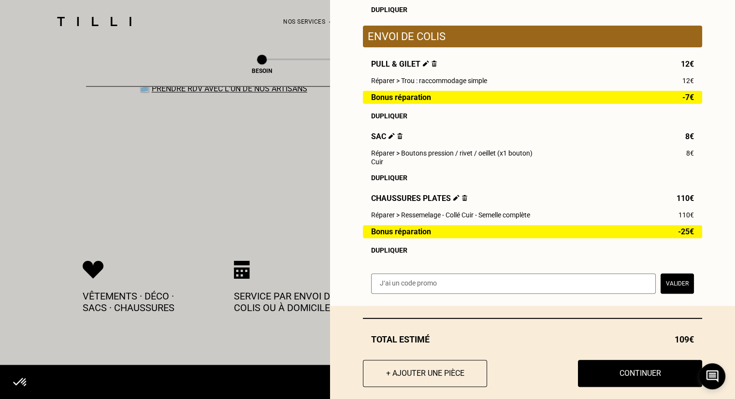
drag, startPoint x: 634, startPoint y: 248, endPoint x: 626, endPoint y: 248, distance: 7.7
click at [631, 248] on div "Pull & gilet 12€ Réparer > Trou : raccommodage simple 12€ Bonus réparation -7€ …" at bounding box center [532, 156] width 339 height 195
click at [508, 228] on div "Pull & gilet 12€ Réparer > Trou : raccommodage simple 12€ Bonus réparation -7€ …" at bounding box center [532, 156] width 339 height 195
click at [463, 203] on div "Chaussures plates 110€" at bounding box center [532, 198] width 323 height 9
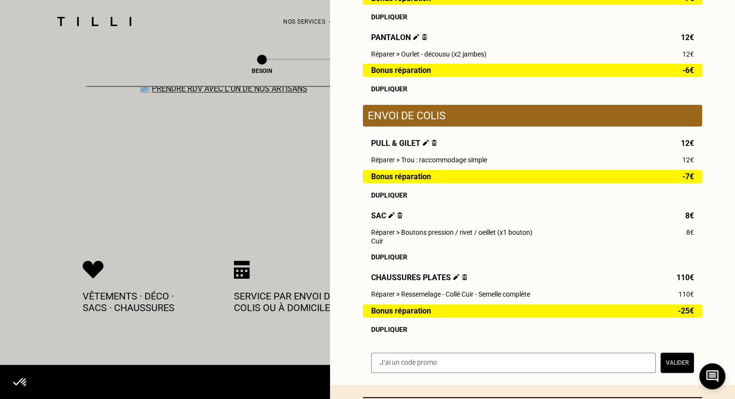
scroll to position [193, 0]
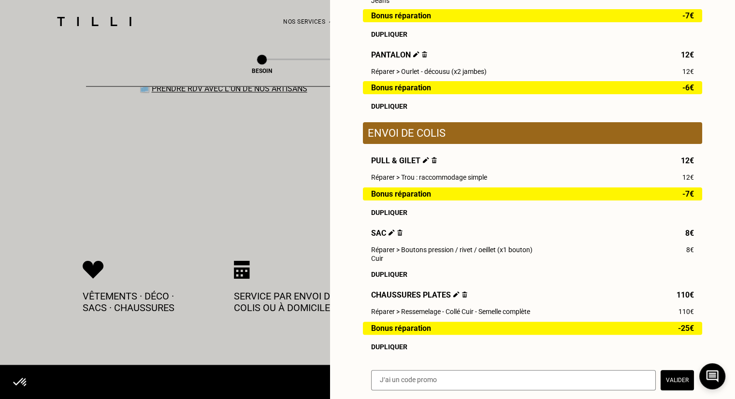
click at [462, 298] on img at bounding box center [464, 294] width 5 height 6
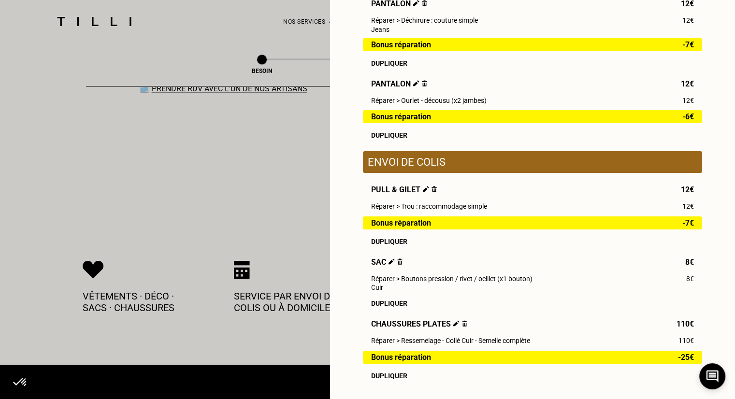
scroll to position [310, 0]
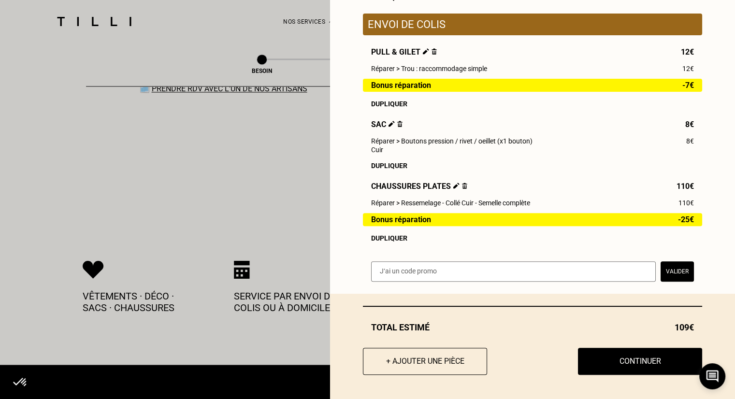
click at [462, 184] on img at bounding box center [464, 186] width 5 height 6
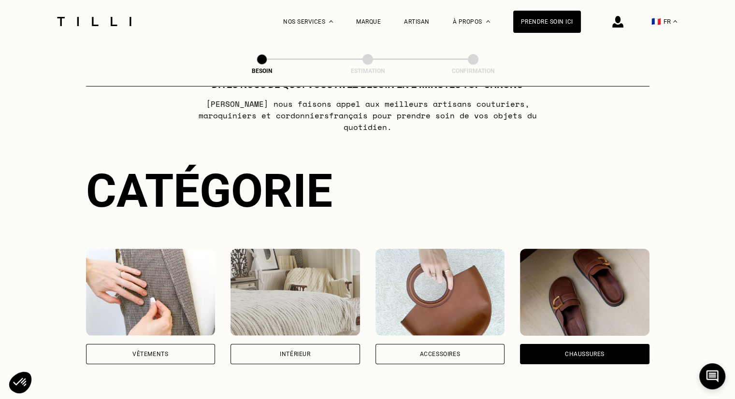
scroll to position [0, 0]
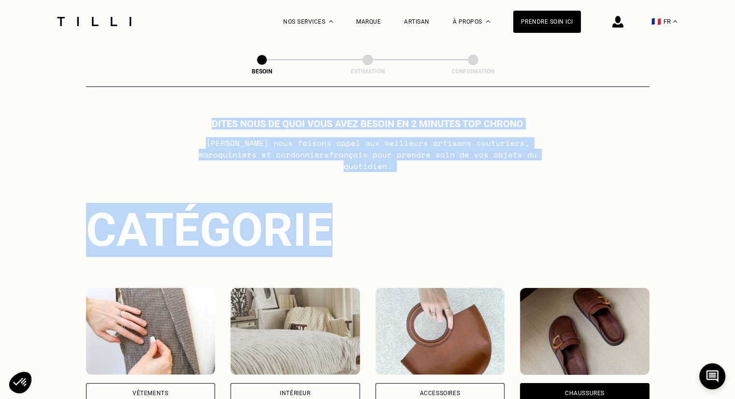
drag, startPoint x: 245, startPoint y: 145, endPoint x: 518, endPoint y: 176, distance: 274.2
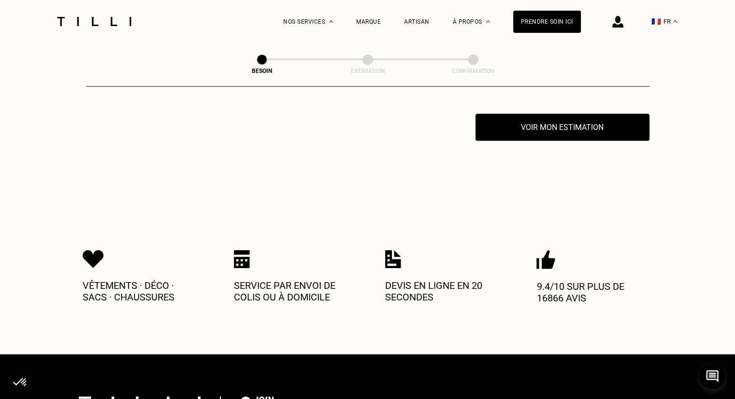
scroll to position [1434, 0]
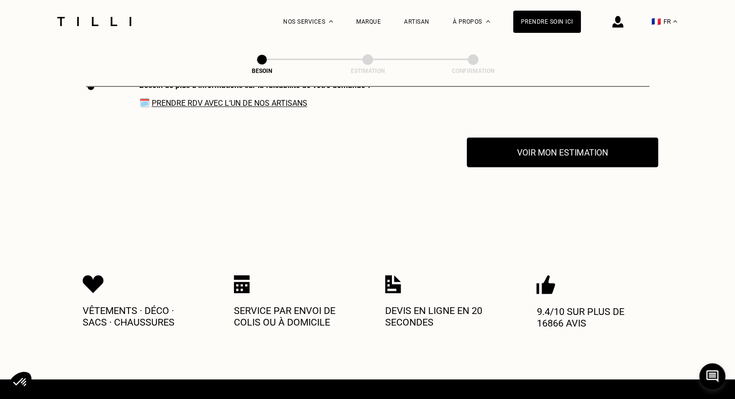
click at [512, 149] on button "Voir mon estimation" at bounding box center [562, 152] width 191 height 30
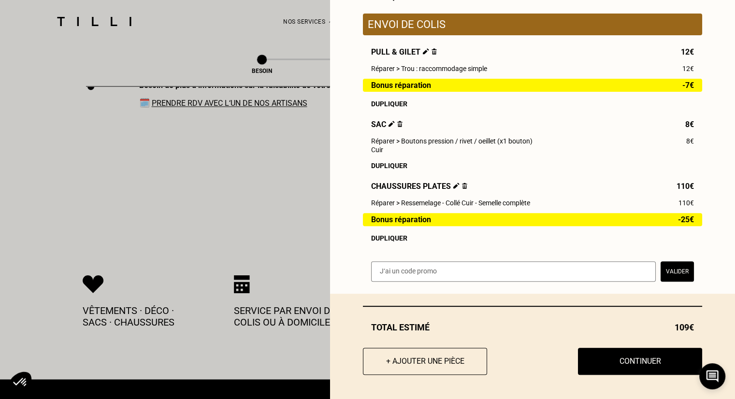
scroll to position [310, 0]
click at [462, 185] on img at bounding box center [464, 186] width 5 height 6
click at [452, 182] on span "Chaussures plates" at bounding box center [419, 186] width 96 height 9
click at [453, 183] on img at bounding box center [456, 186] width 6 height 6
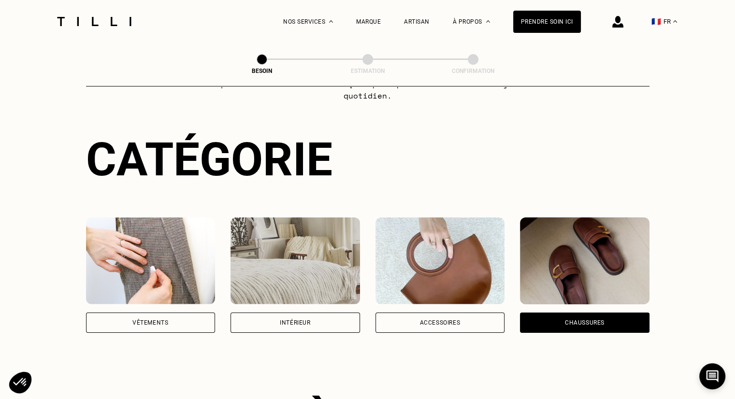
scroll to position [0, 0]
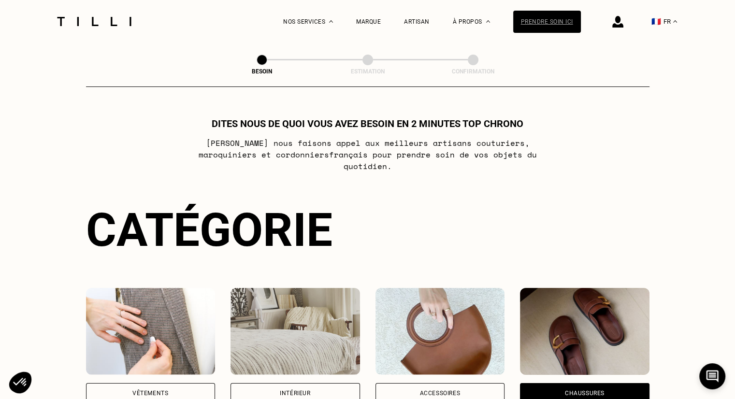
click at [563, 20] on div "Prendre soin ici" at bounding box center [547, 22] width 68 height 22
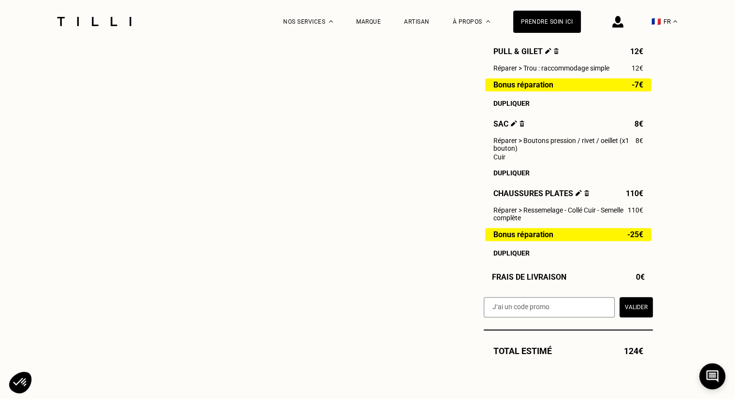
scroll to position [580, 0]
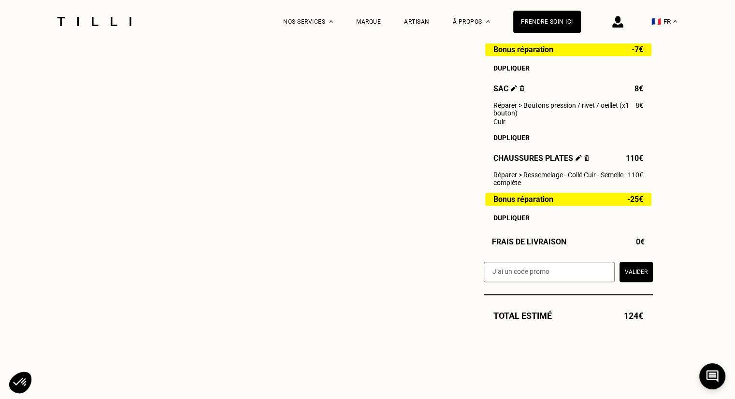
click at [584, 161] on img at bounding box center [586, 158] width 5 height 6
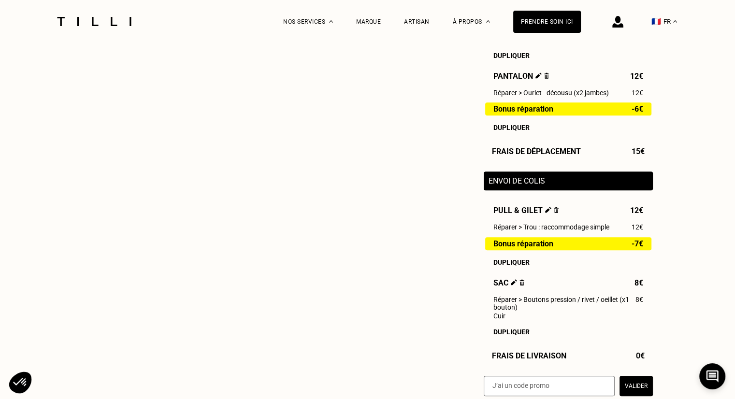
scroll to position [386, 0]
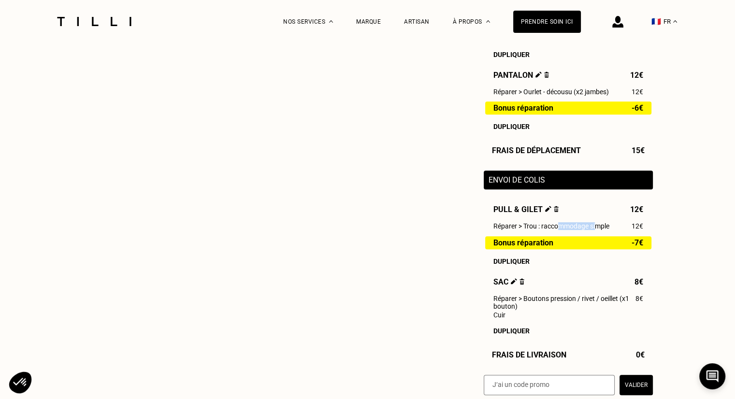
drag, startPoint x: 565, startPoint y: 232, endPoint x: 595, endPoint y: 235, distance: 30.1
click at [597, 229] on span "Réparer > Trou : raccommodage simple" at bounding box center [551, 226] width 116 height 8
click at [593, 243] on div "Bonus réparation -7€" at bounding box center [568, 242] width 166 height 13
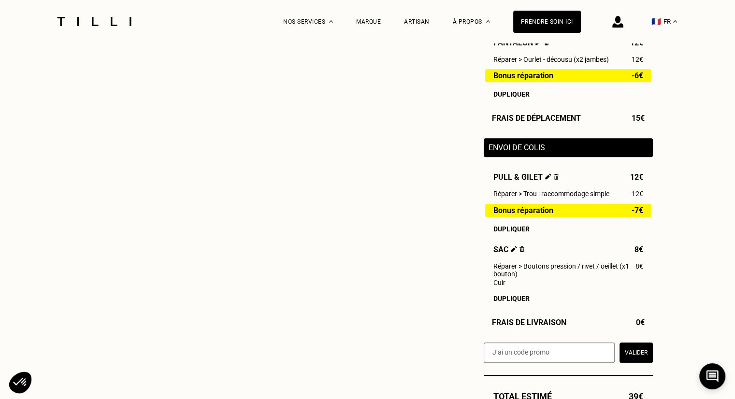
scroll to position [435, 0]
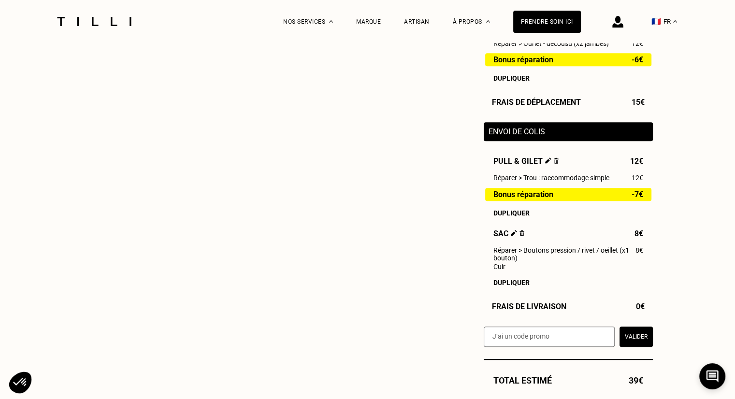
click at [520, 236] on img at bounding box center [521, 233] width 5 height 6
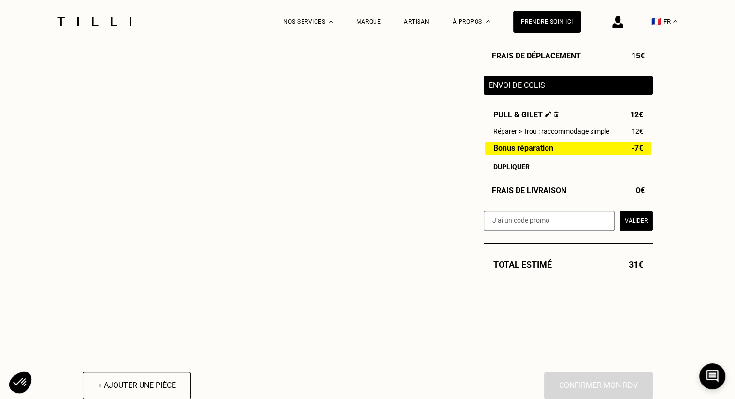
scroll to position [483, 0]
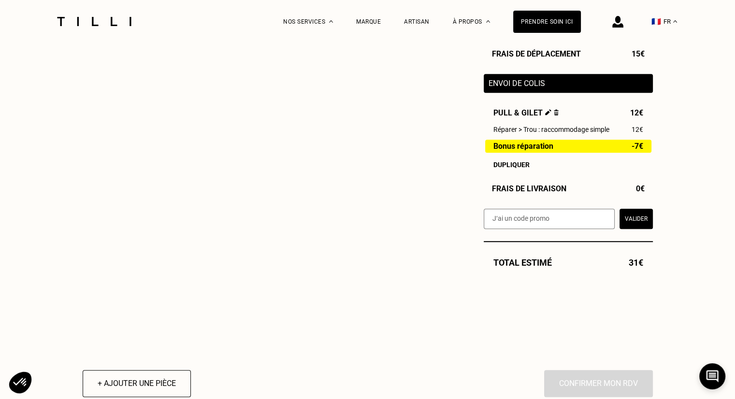
click at [634, 221] on button "Valider" at bounding box center [635, 219] width 33 height 20
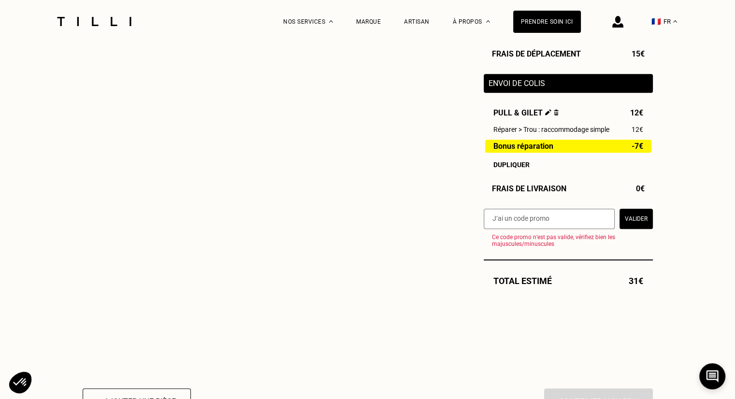
click at [583, 294] on div "Total estimé 31€" at bounding box center [568, 274] width 169 height 54
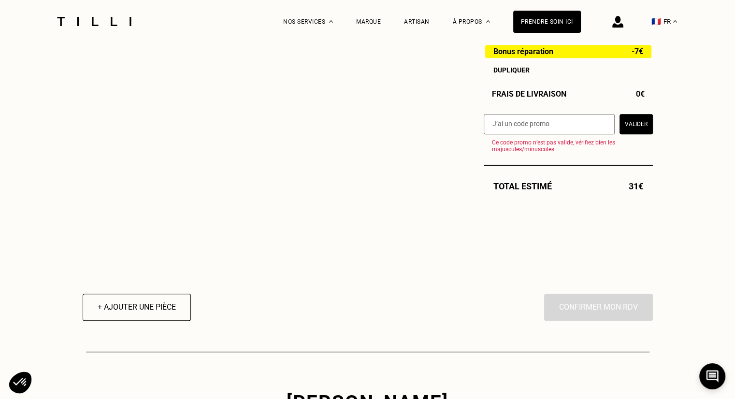
scroll to position [580, 0]
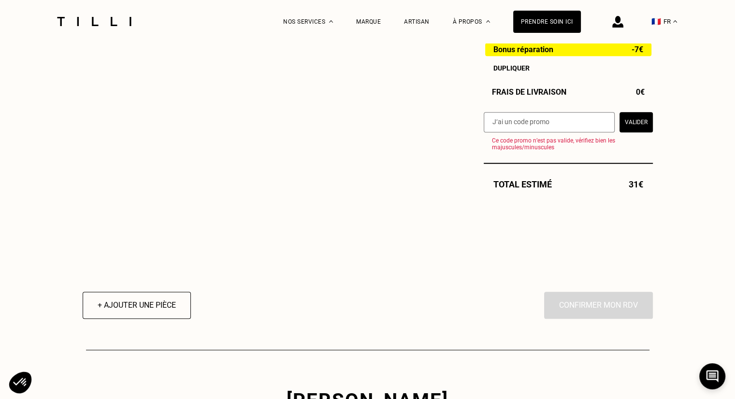
click at [518, 189] on div "Total estimé 31€" at bounding box center [568, 184] width 169 height 10
click at [597, 277] on div "+ Ajouter une pièce En cliquant sur “Confirmer”, vous déclenchez l’intervention…" at bounding box center [368, 59] width 570 height 519
click at [596, 162] on div "Total estimé 31€" at bounding box center [568, 178] width 169 height 54
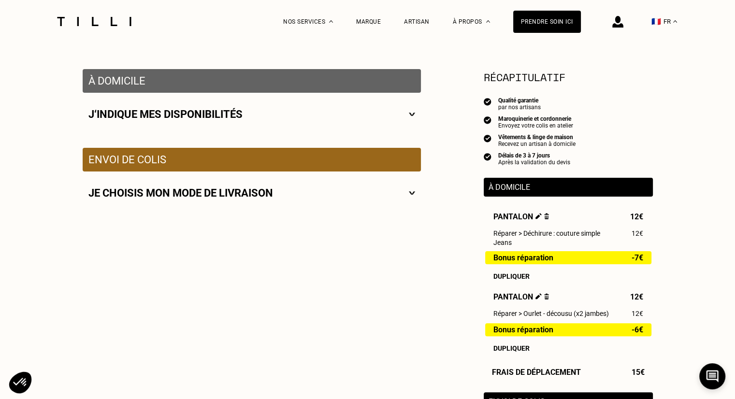
scroll to position [48, 0]
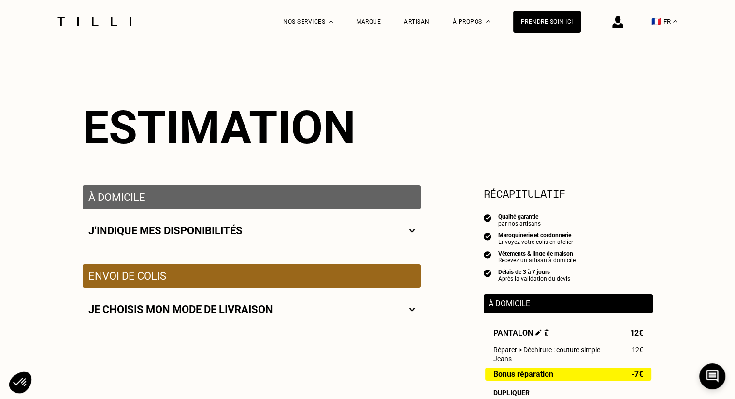
click at [395, 242] on div "J‘indique mes disponibilités" at bounding box center [252, 230] width 338 height 43
click at [408, 232] on div "J‘indique mes disponibilités" at bounding box center [251, 231] width 327 height 12
select select "FR"
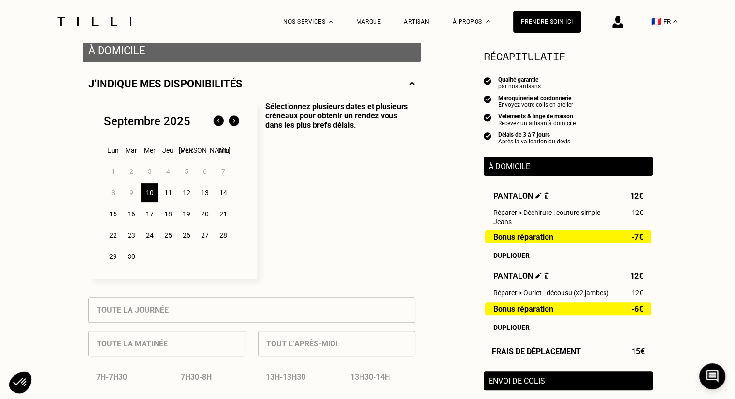
scroll to position [145, 0]
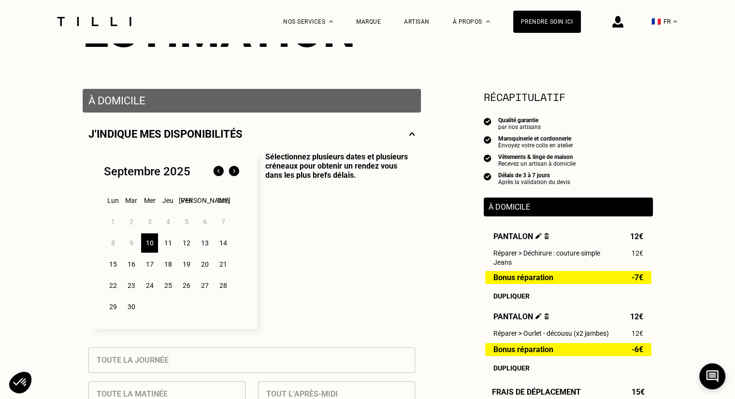
click at [167, 242] on div "11" at bounding box center [167, 242] width 17 height 19
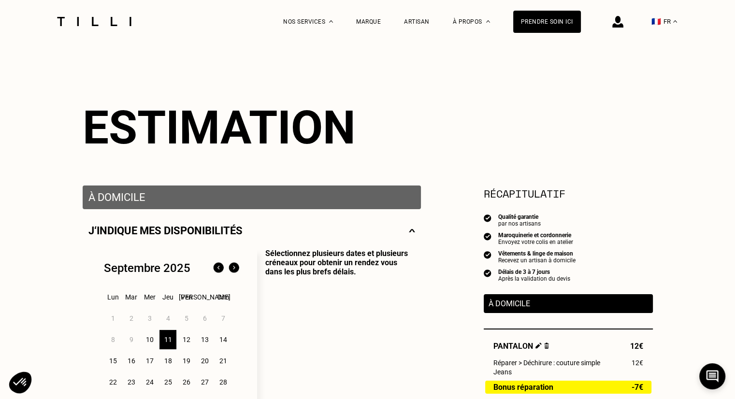
scroll to position [97, 0]
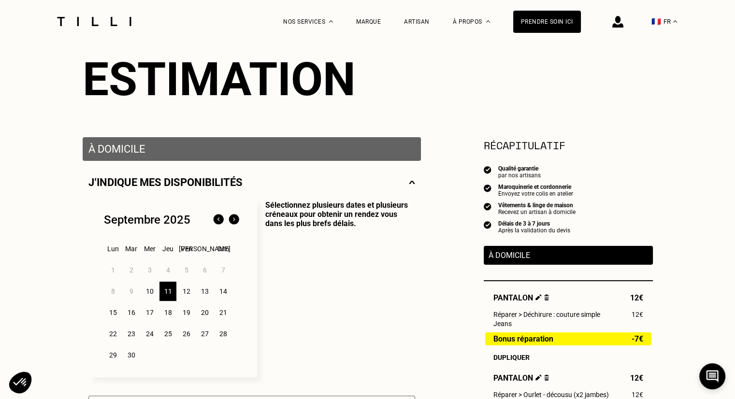
click at [368, 237] on p "Sélectionnez plusieurs dates et plusieurs créneaux pour obtenir un rendez vous …" at bounding box center [336, 288] width 158 height 177
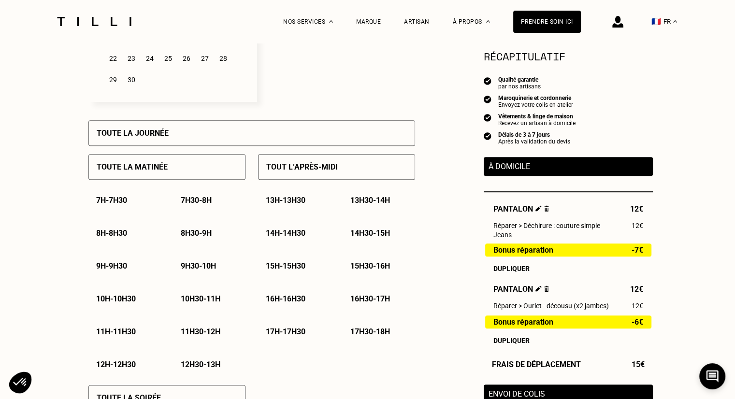
scroll to position [386, 0]
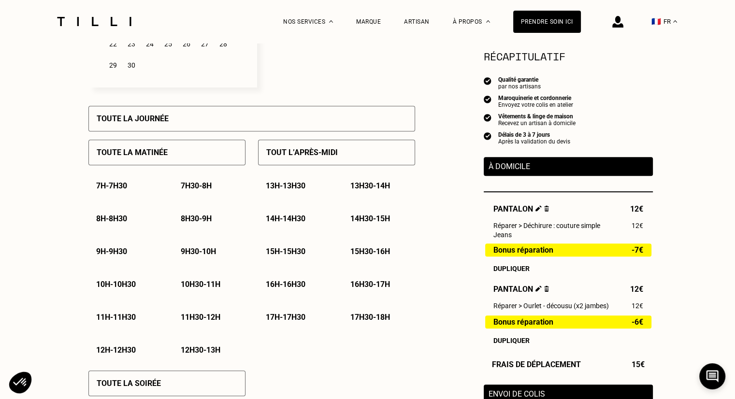
click at [192, 186] on p "7h30 - 8h" at bounding box center [196, 185] width 31 height 9
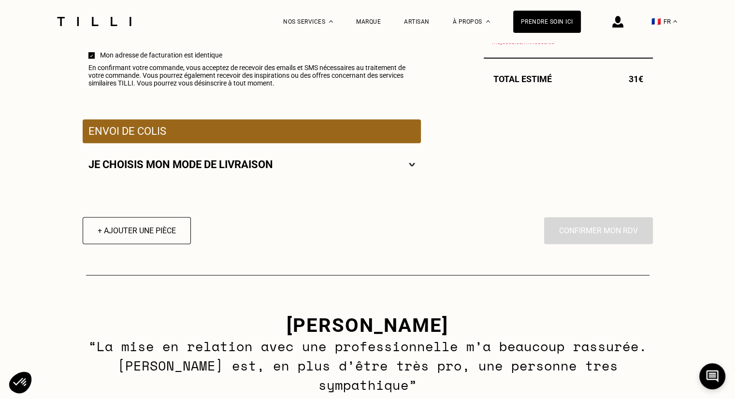
scroll to position [1256, 0]
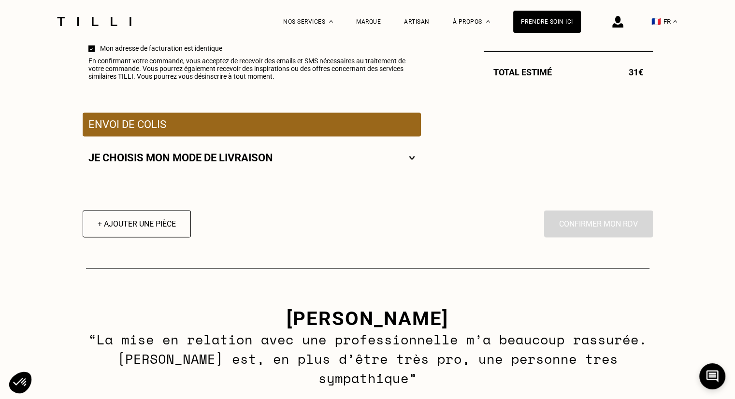
click at [371, 162] on div "Je choisis mon mode de livraison" at bounding box center [251, 158] width 327 height 12
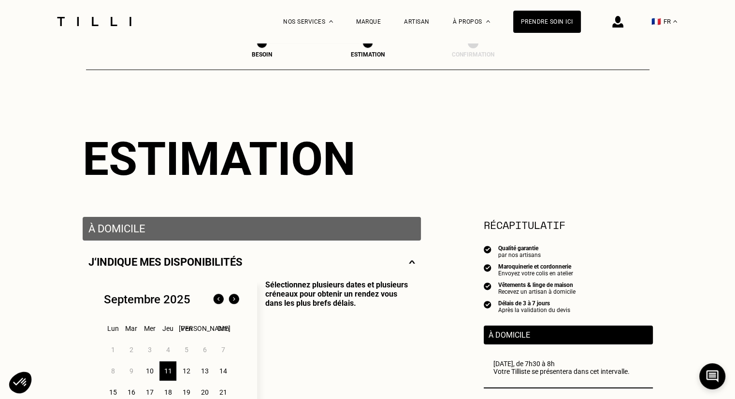
scroll to position [0, 0]
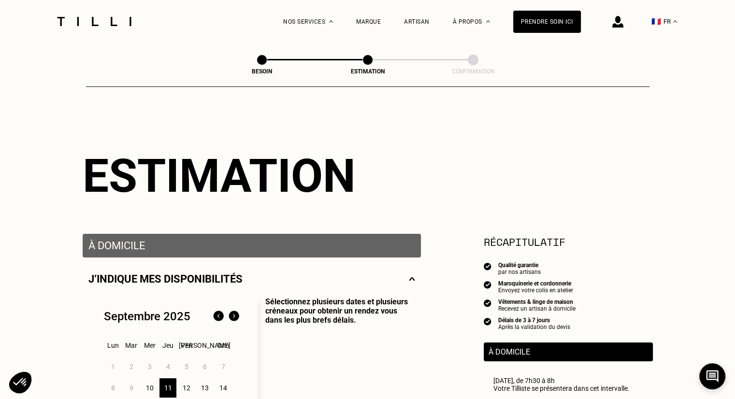
click at [1, 2] on div "La Méthode Retoucherie Maroquinerie Broderie Cordonnerie Nos prix Nos services …" at bounding box center [367, 21] width 735 height 43
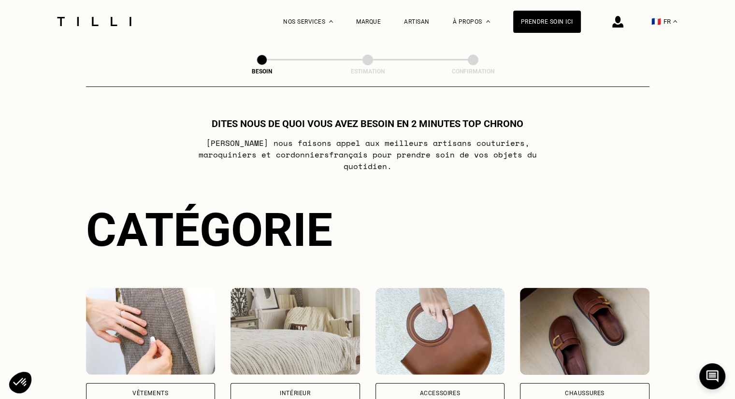
scroll to position [579, 0]
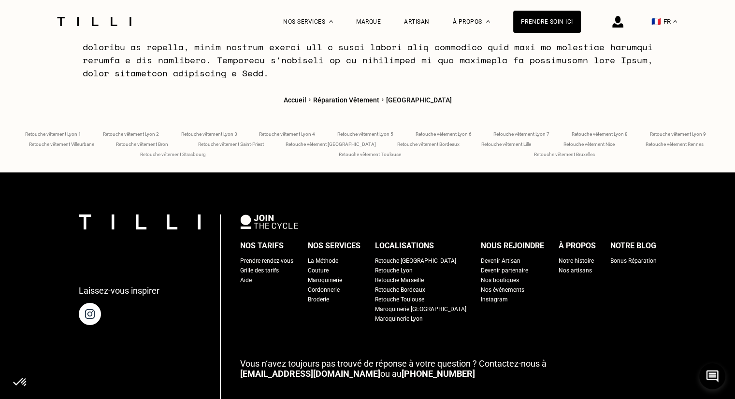
scroll to position [3395, 0]
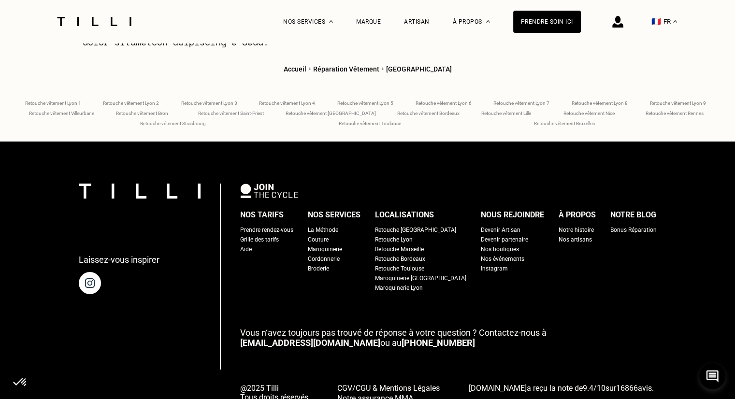
click at [413, 235] on div "Retouche Lyon" at bounding box center [394, 240] width 38 height 10
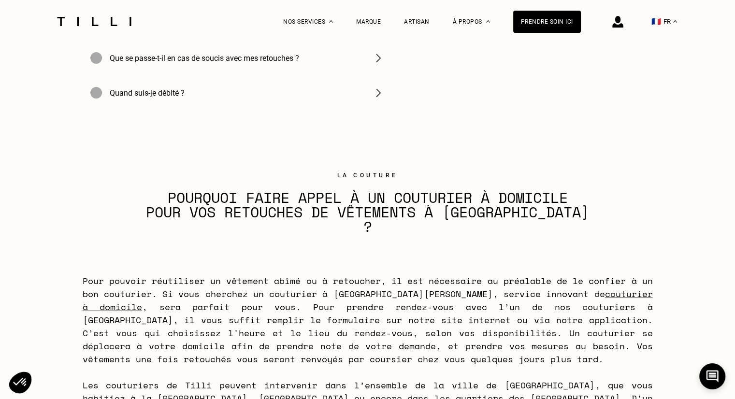
scroll to position [3433, 0]
